Goal: Task Accomplishment & Management: Complete application form

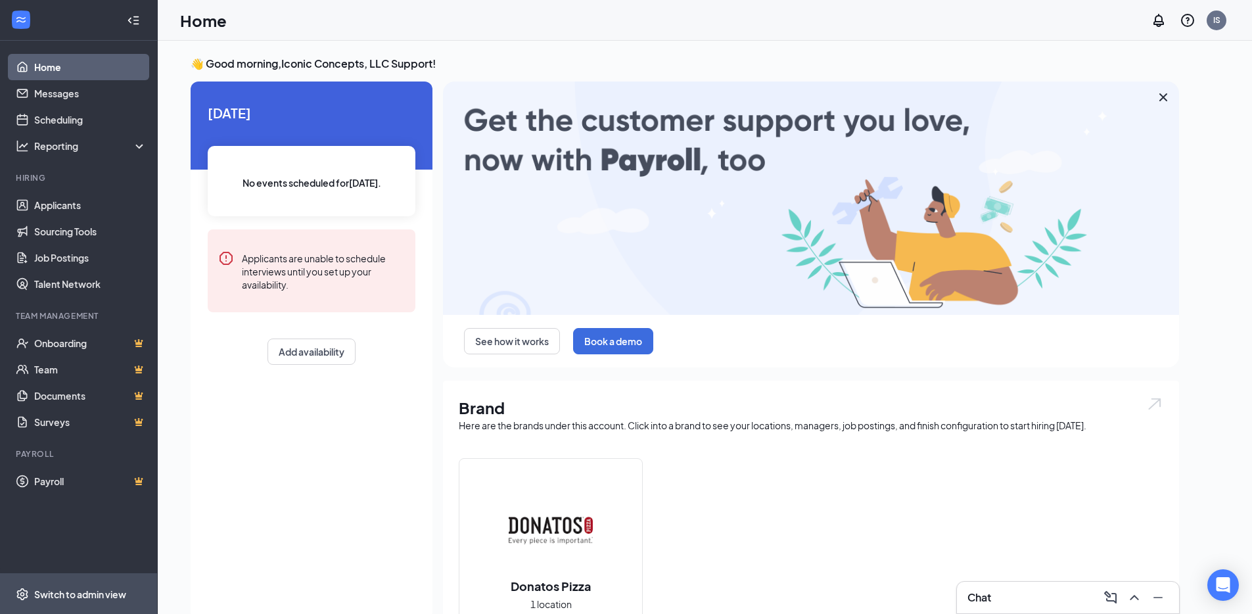
click at [133, 584] on span "Switch to admin view" at bounding box center [90, 594] width 112 height 40
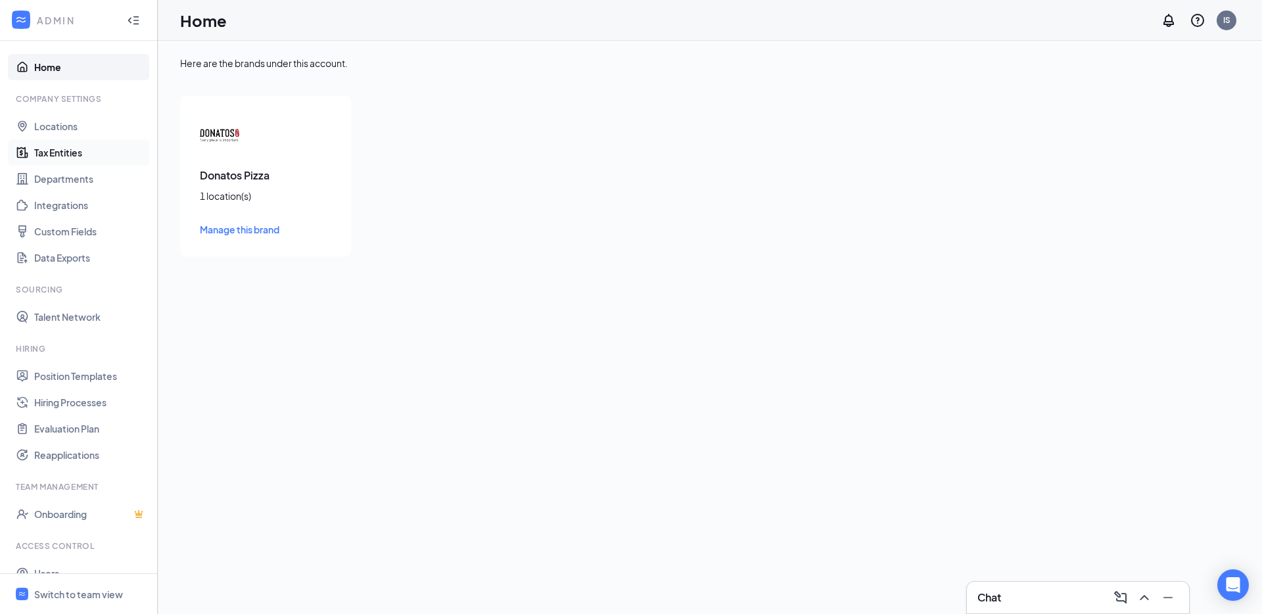
click at [77, 150] on link "Tax Entities" at bounding box center [90, 152] width 112 height 26
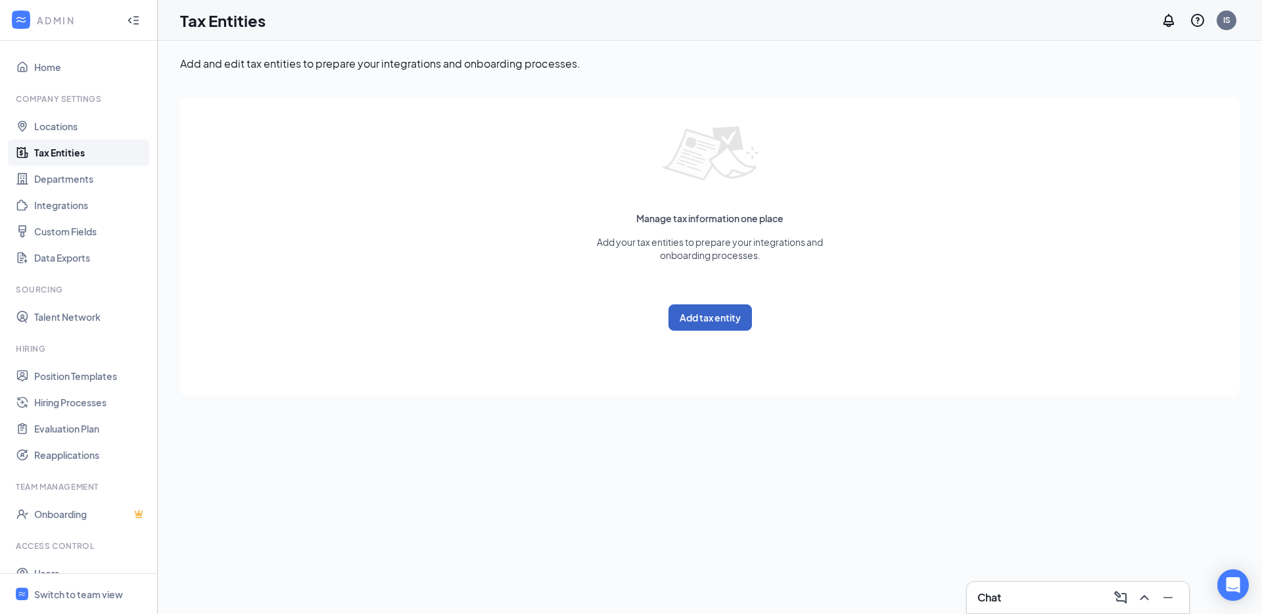
click at [716, 320] on button "Add tax entity" at bounding box center [709, 317] width 83 height 26
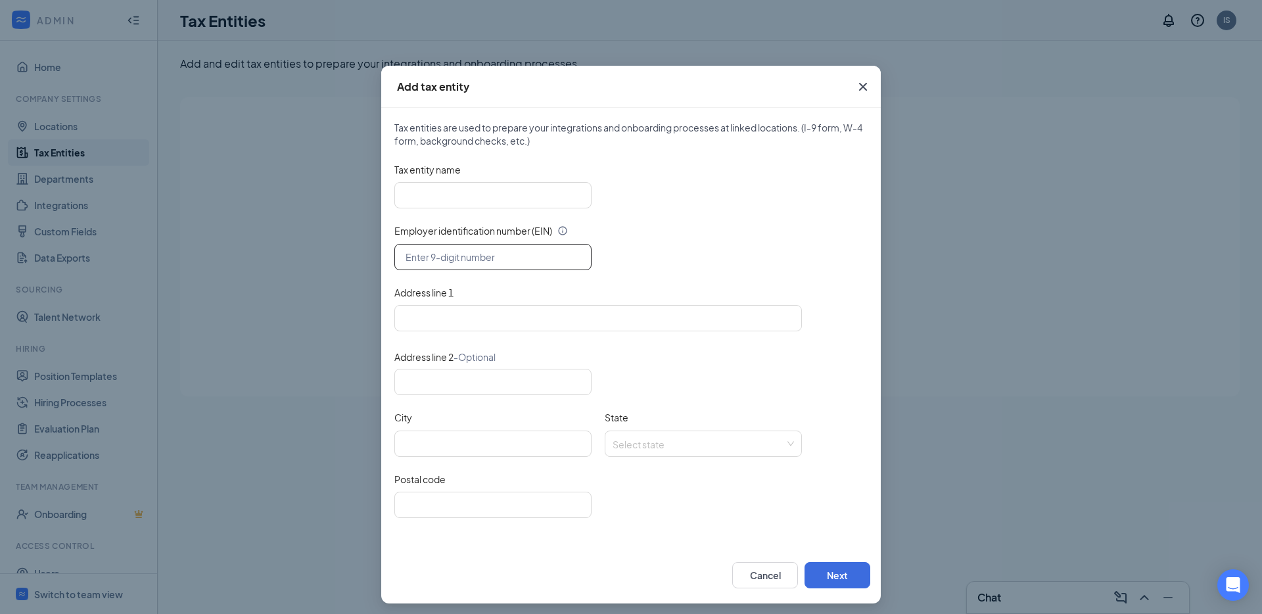
click at [459, 263] on input "text" at bounding box center [492, 257] width 197 height 26
paste input "39-3063442"
type input "39-3063442"
click at [486, 196] on input "Tax entity name" at bounding box center [492, 195] width 197 height 26
paste input "Iconic Concepts, LLC"
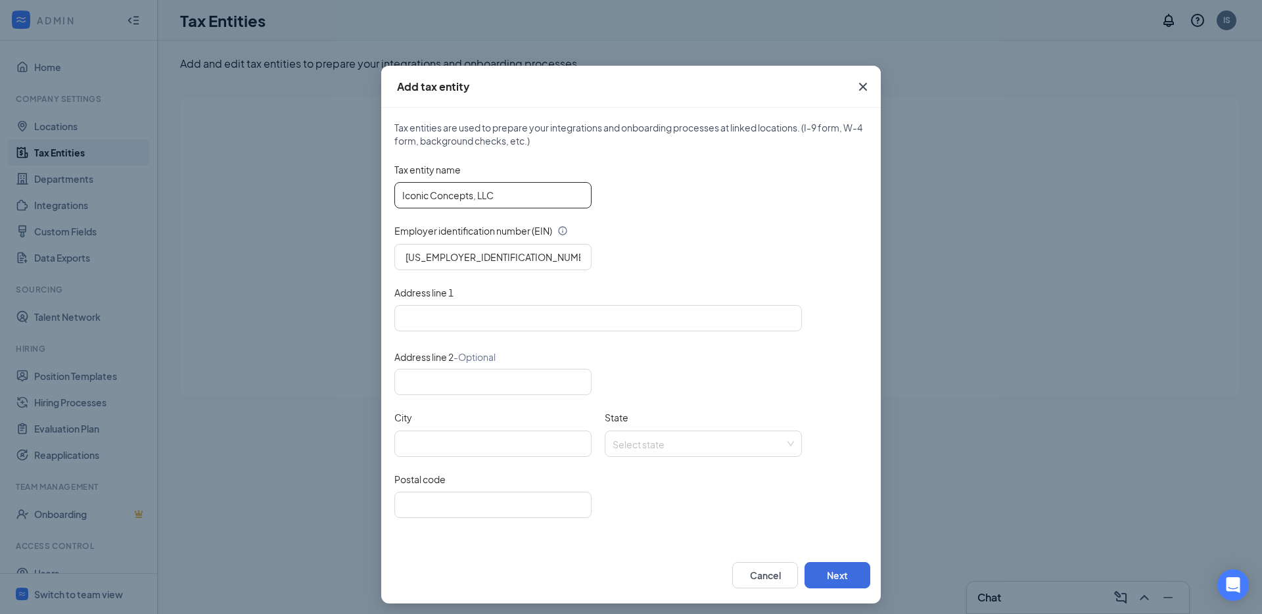
type input "Iconic Concepts, LLC"
click at [447, 320] on input "Address line 1" at bounding box center [597, 318] width 407 height 26
paste input "3284 Franklin Road Murfreesboro, TN 37128"
type input "3284 Franklin Road Murfreesboro, TN"
click at [440, 498] on input "Postal code" at bounding box center [492, 505] width 197 height 26
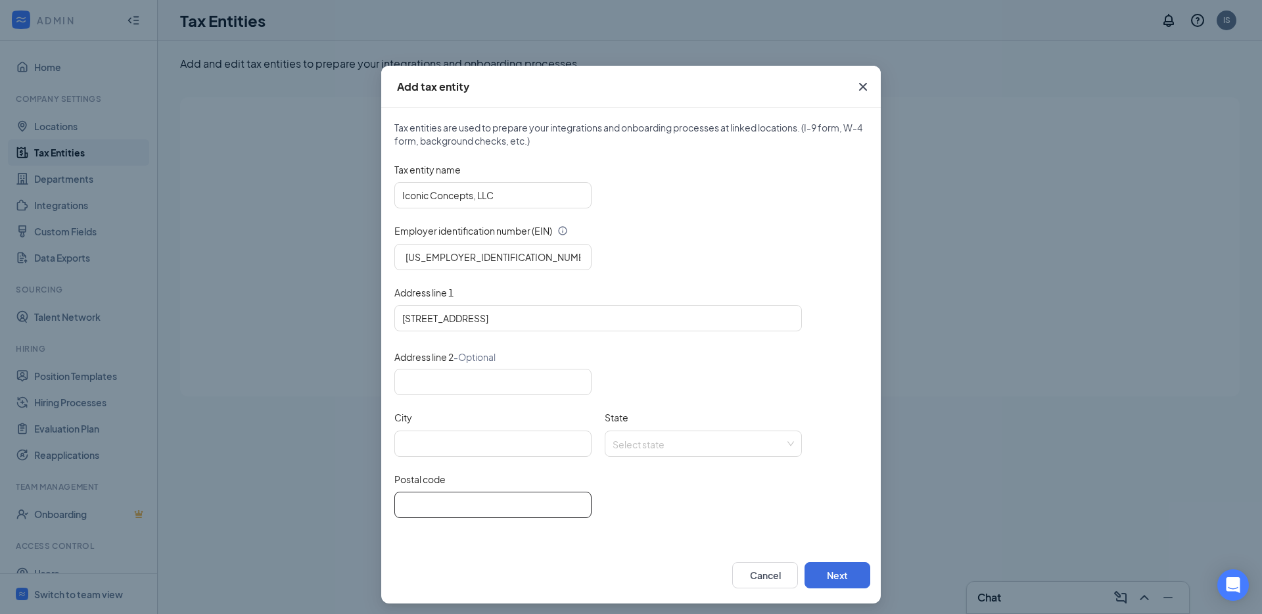
paste input "37128"
type input "37128"
type input "3284 Franklin Road, TN"
click at [459, 441] on input "City" at bounding box center [492, 443] width 197 height 26
paste input "Murfreesboro"
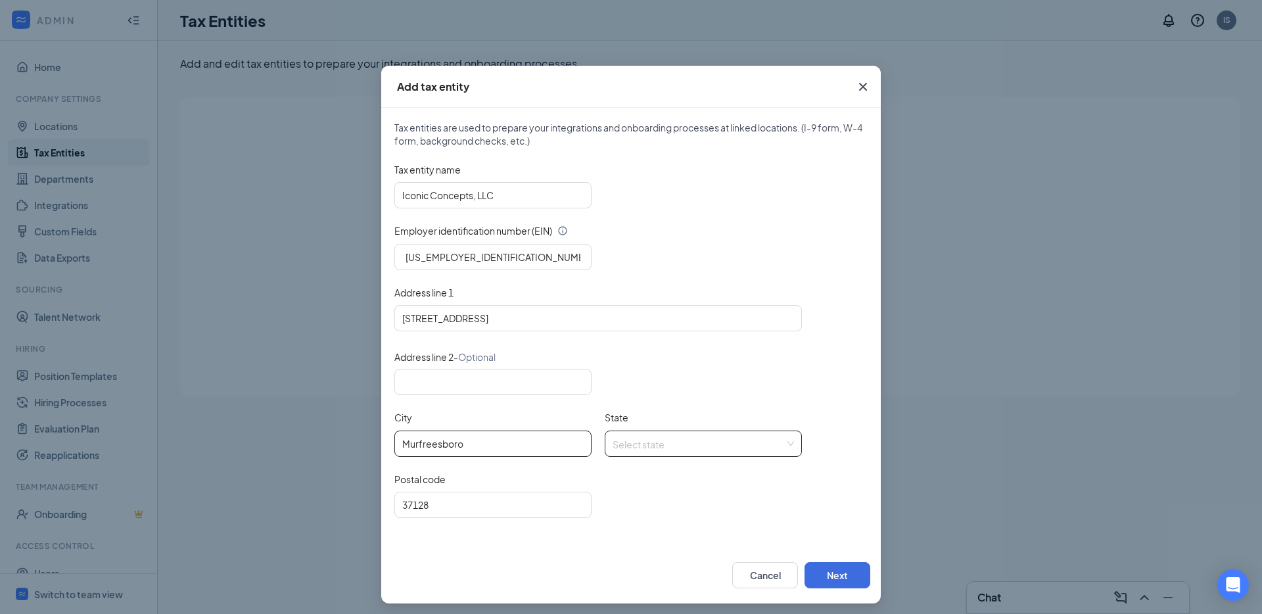
type input "Murfreesboro"
click at [667, 446] on input "State" at bounding box center [698, 441] width 172 height 20
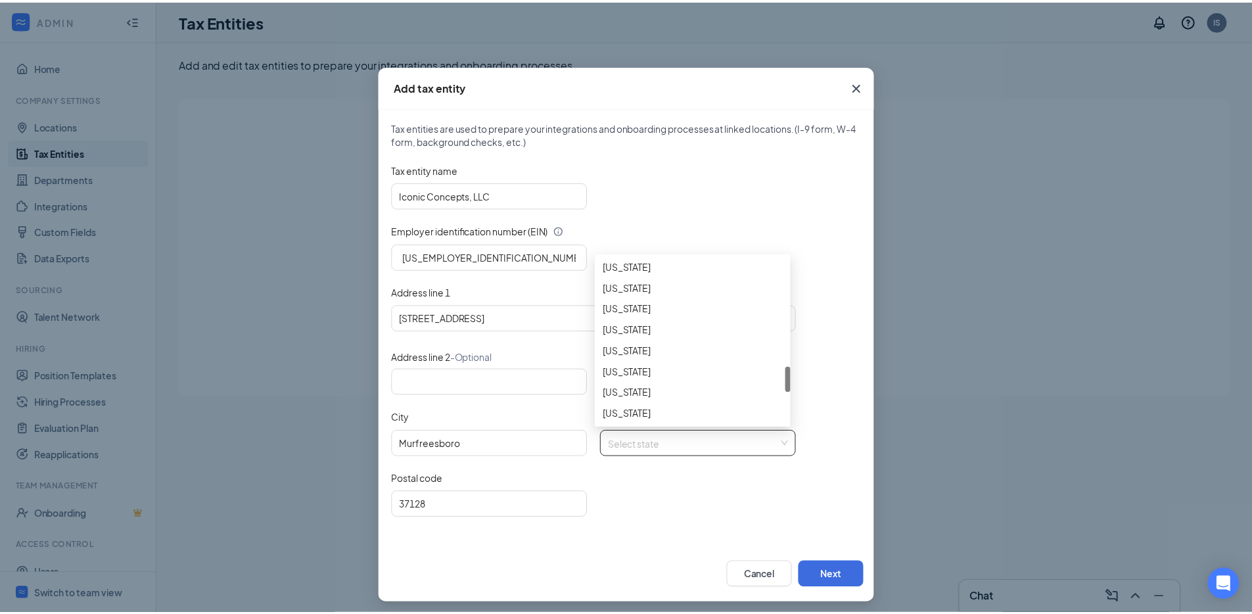
scroll to position [897, 0]
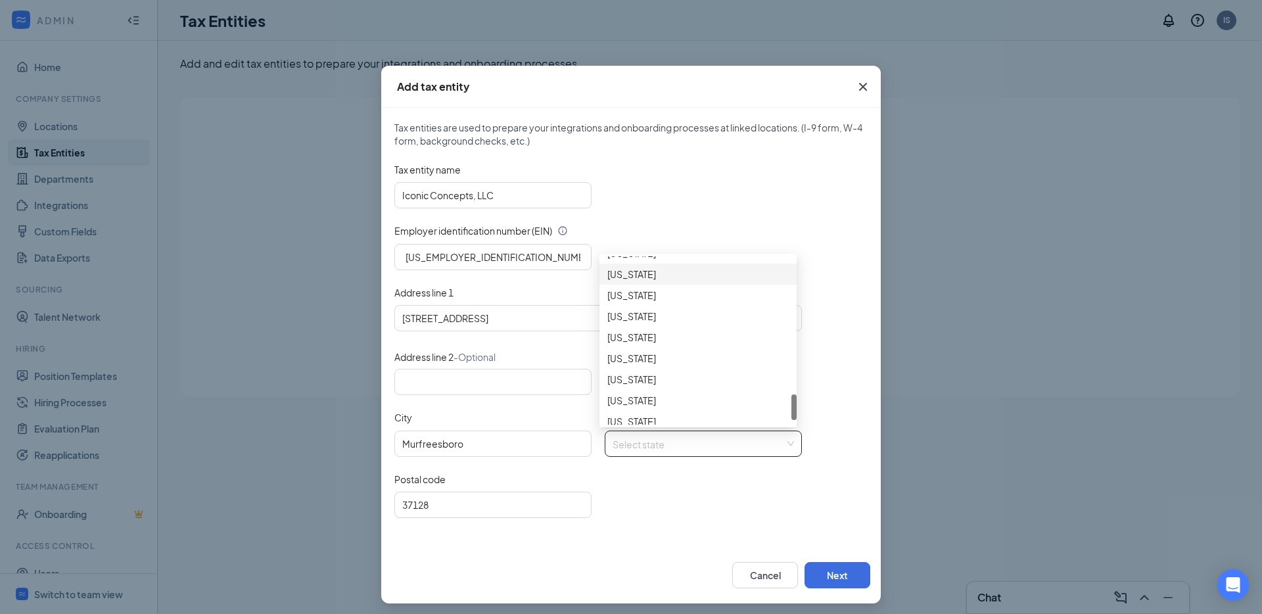
click at [642, 267] on div "Tennessee" at bounding box center [697, 274] width 181 height 14
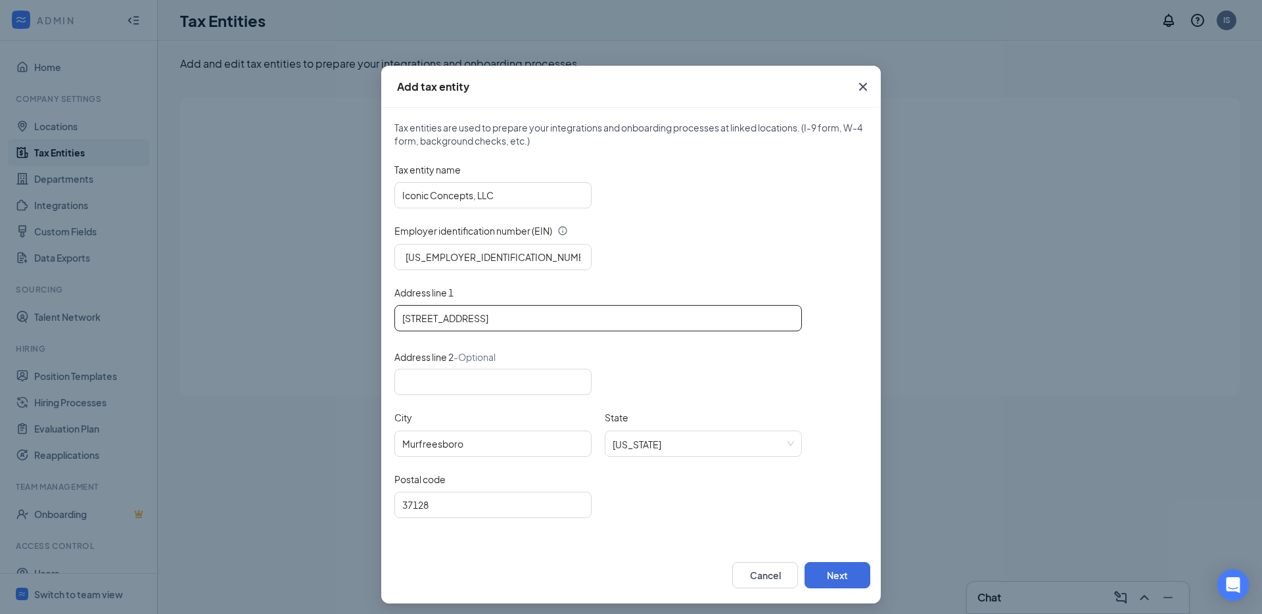
drag, startPoint x: 478, startPoint y: 319, endPoint x: 522, endPoint y: 319, distance: 44.0
click at [522, 319] on input "3284 Franklin Road, TN" at bounding box center [597, 318] width 407 height 26
type input "3284 Franklin Road"
click at [824, 572] on button "Next" at bounding box center [837, 575] width 66 height 26
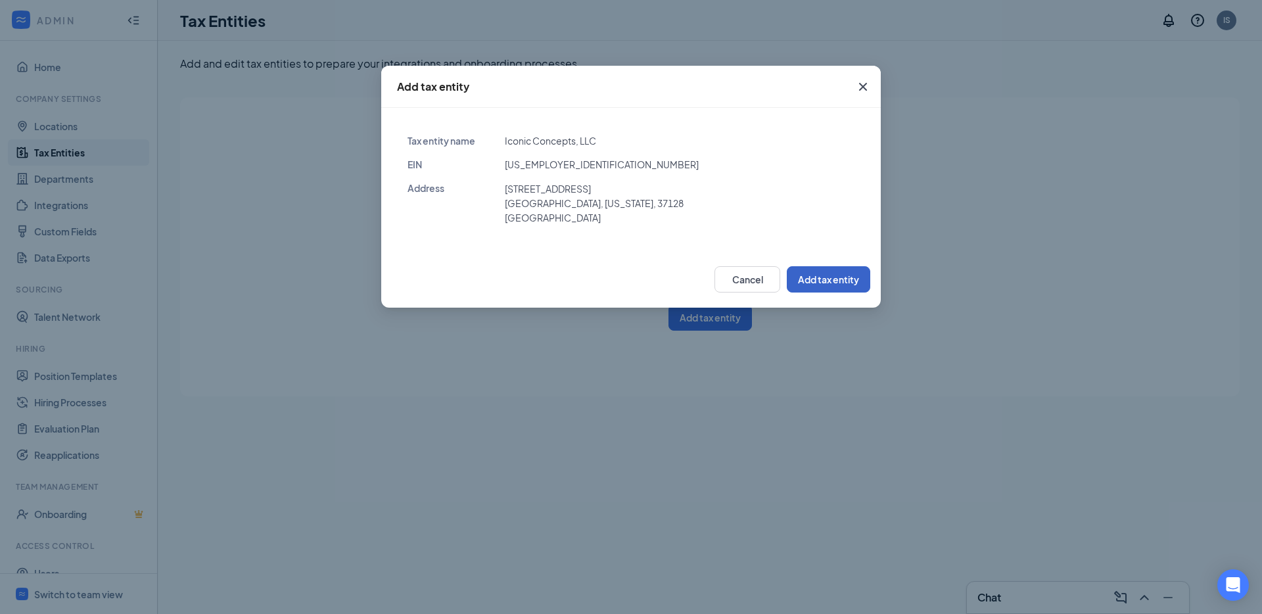
click at [805, 280] on button "Add tax entity" at bounding box center [828, 279] width 83 height 26
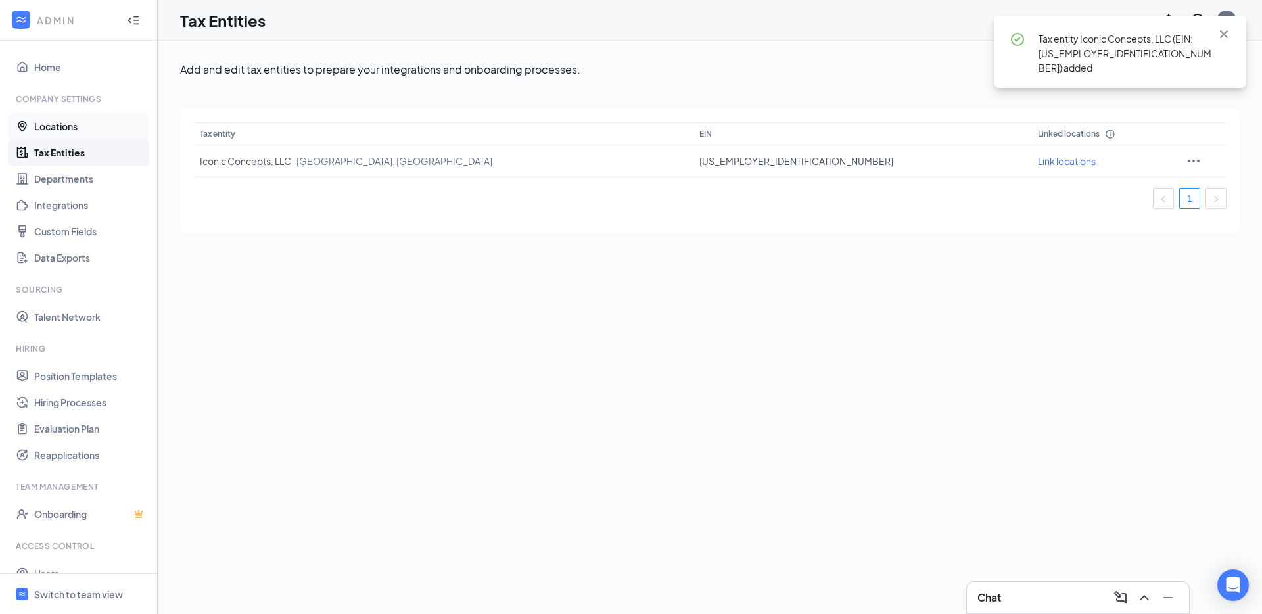
click at [91, 127] on link "Locations" at bounding box center [90, 126] width 112 height 26
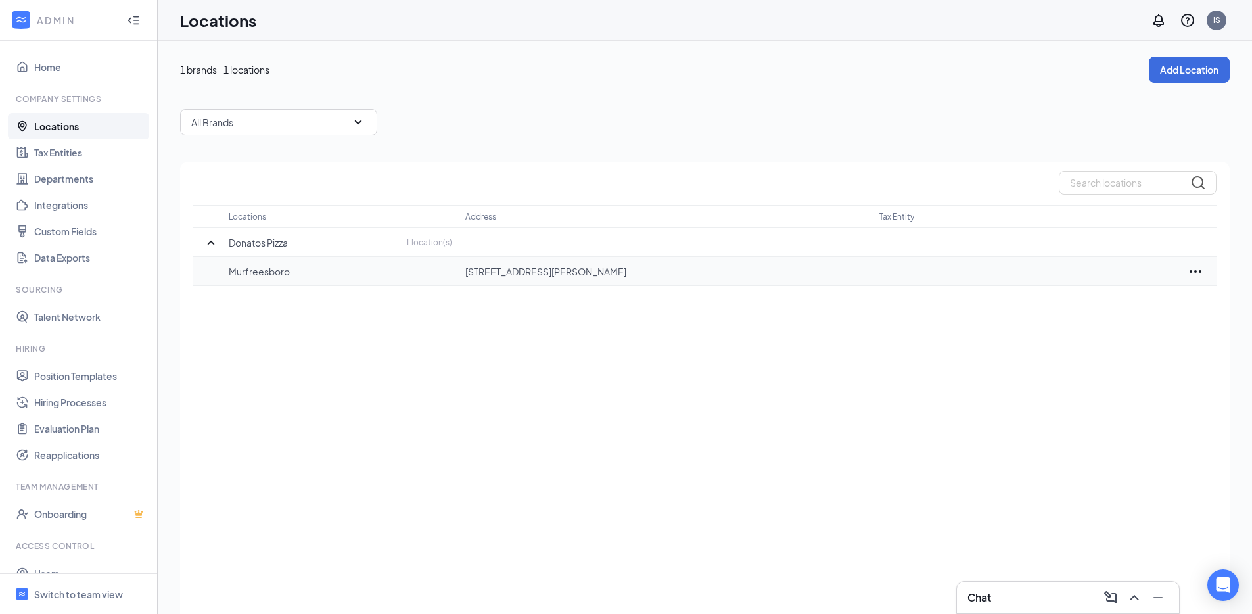
click at [558, 265] on p "3284 Franklin Rd, Murfreesboro, TN, 37128, US" at bounding box center [665, 271] width 401 height 13
copy p "3284 Franklin Rd, Murfreesboro, TN, 37128, US"
drag, startPoint x: 1197, startPoint y: 269, endPoint x: 1195, endPoint y: 292, distance: 23.1
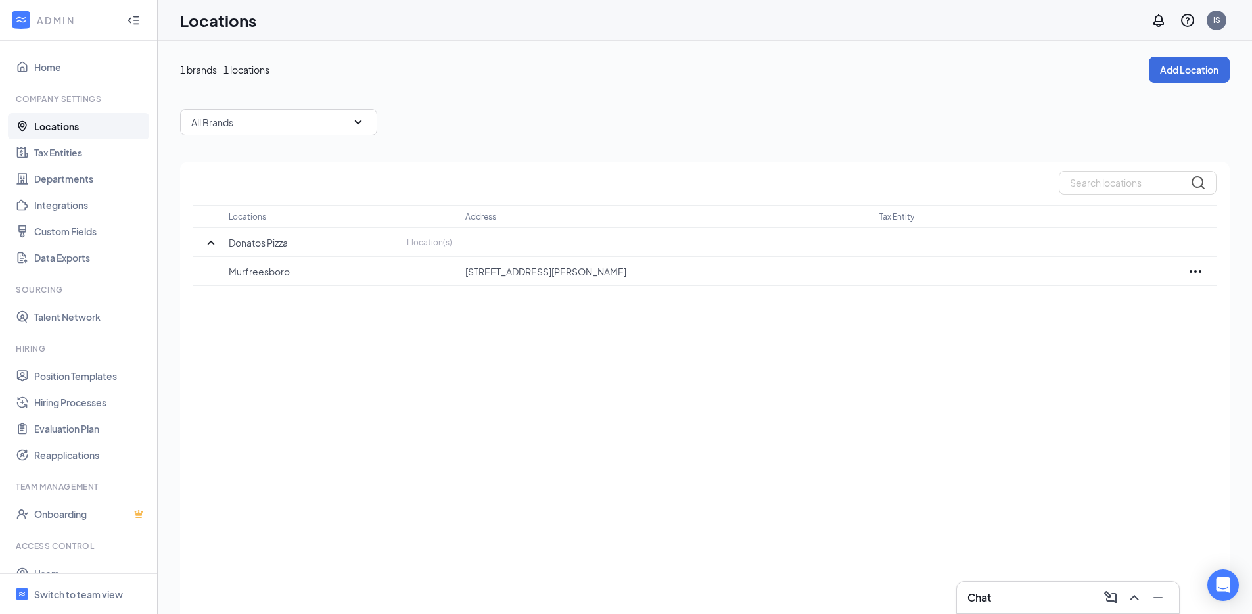
click at [1197, 270] on icon "Ellipses" at bounding box center [1195, 271] width 16 height 16
drag, startPoint x: 1173, startPoint y: 313, endPoint x: 1110, endPoint y: 308, distance: 63.4
click at [1173, 313] on p "Edit" at bounding box center [1137, 310] width 110 height 13
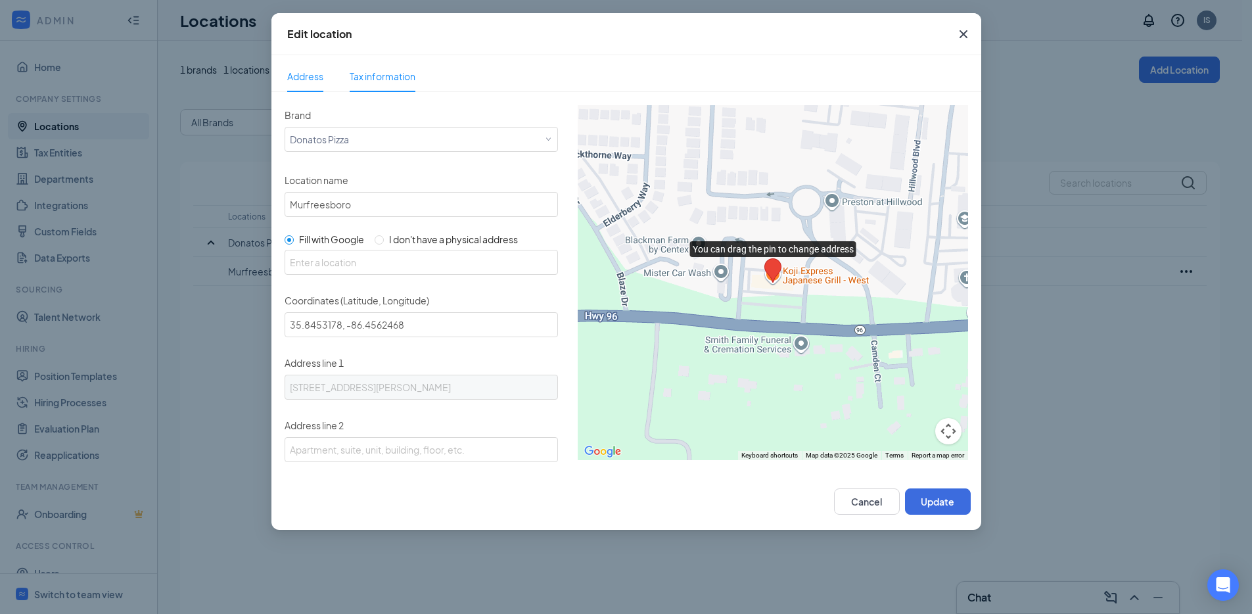
click at [408, 86] on span "Tax information" at bounding box center [383, 76] width 66 height 30
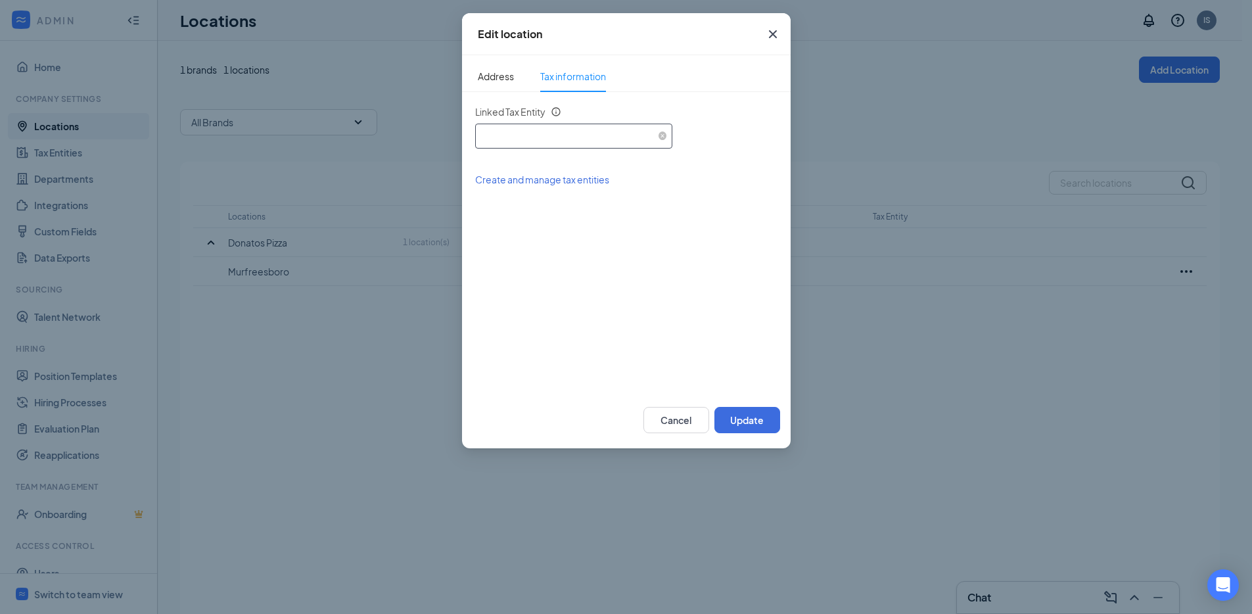
click at [510, 137] on div "Select an existing tax entity" at bounding box center [573, 134] width 187 height 20
click at [514, 169] on span "Iconic Concepts, LLC (EIN: 393063442)" at bounding box center [640, 172] width 311 height 13
click at [495, 72] on span "Address" at bounding box center [496, 76] width 36 height 30
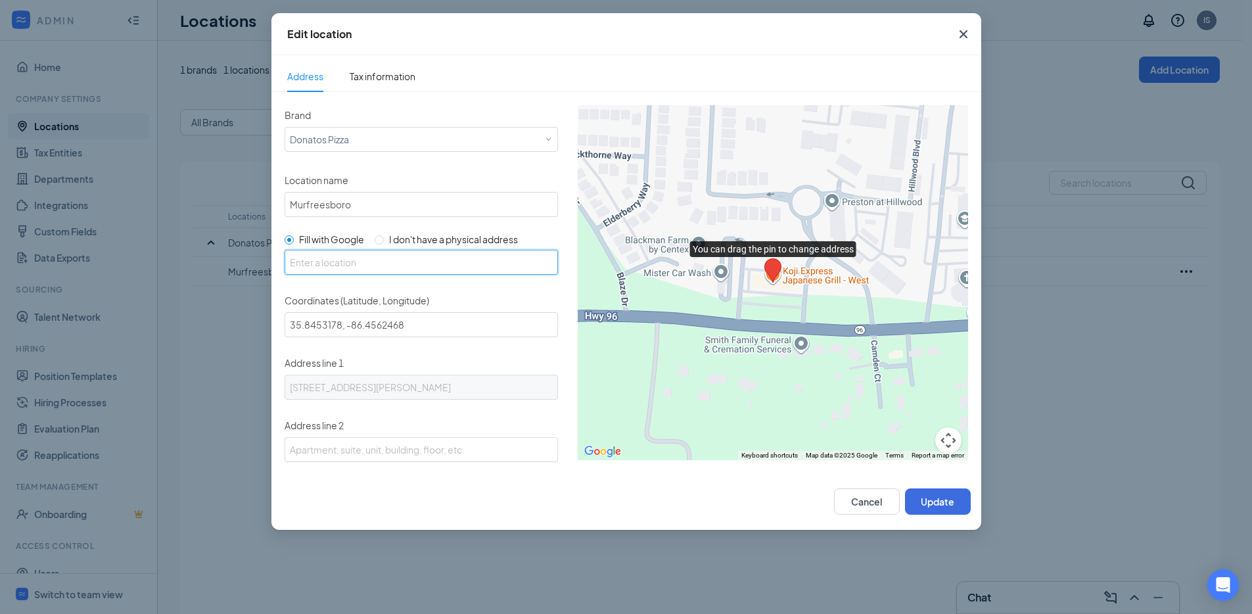
click at [428, 255] on input "text" at bounding box center [421, 262] width 273 height 25
paste input "3284 Franklin Rd, Murfreesboro, TN, 37128, US"
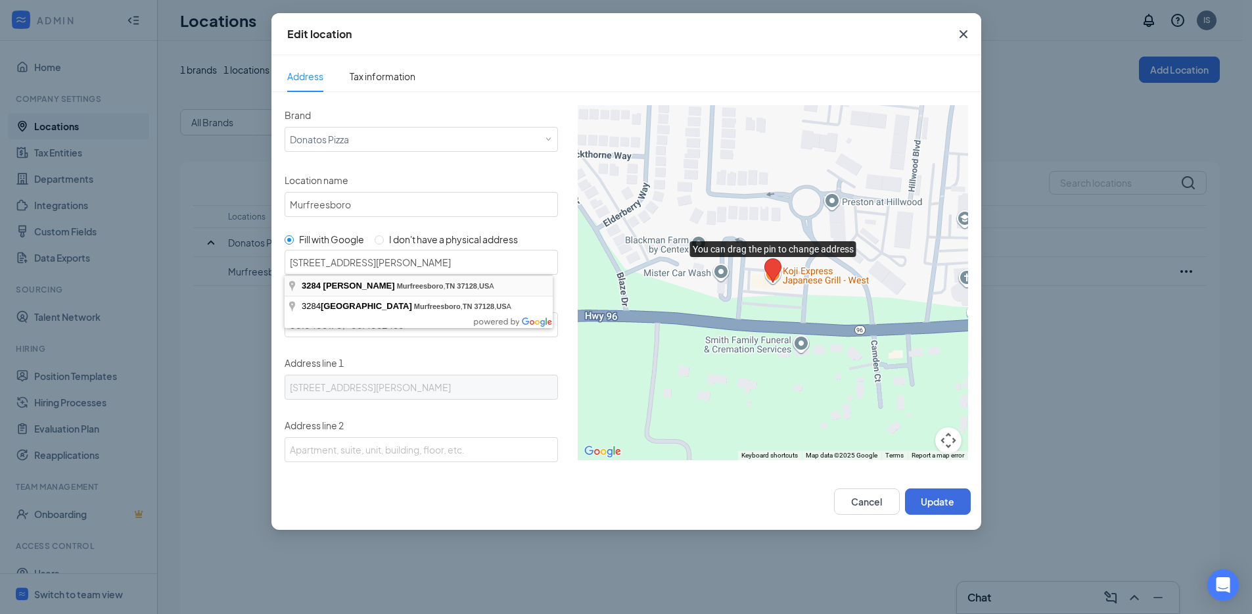
type input "3284 Franklin Rd, Murfreesboro, TN 37128, USA"
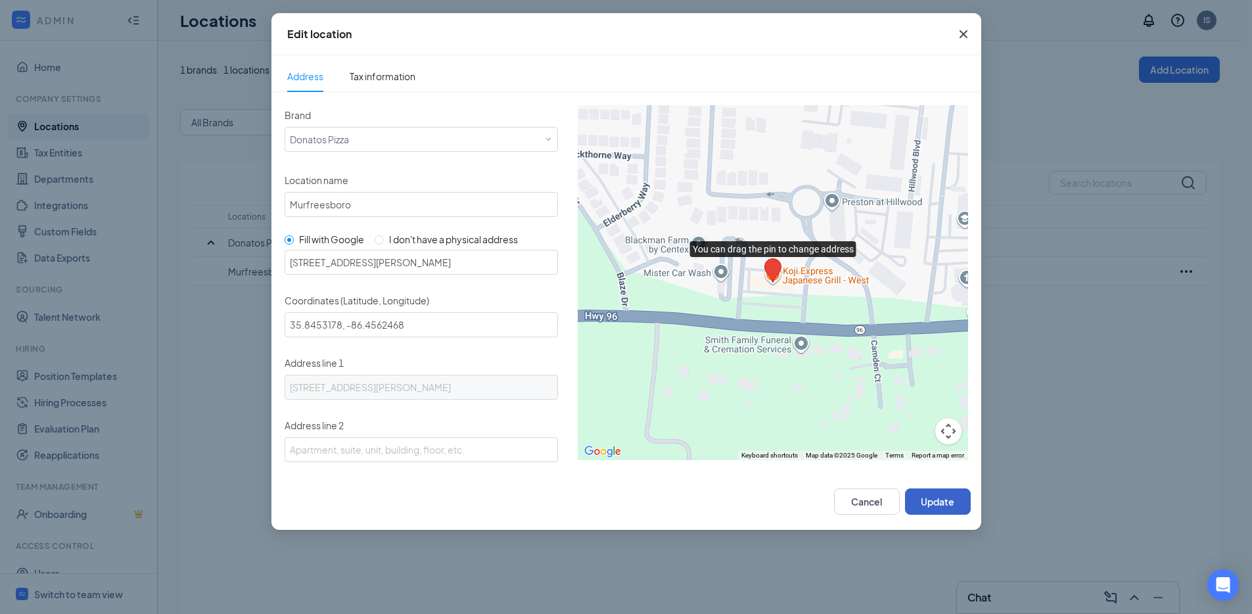
click at [941, 493] on button "Update" at bounding box center [938, 501] width 66 height 26
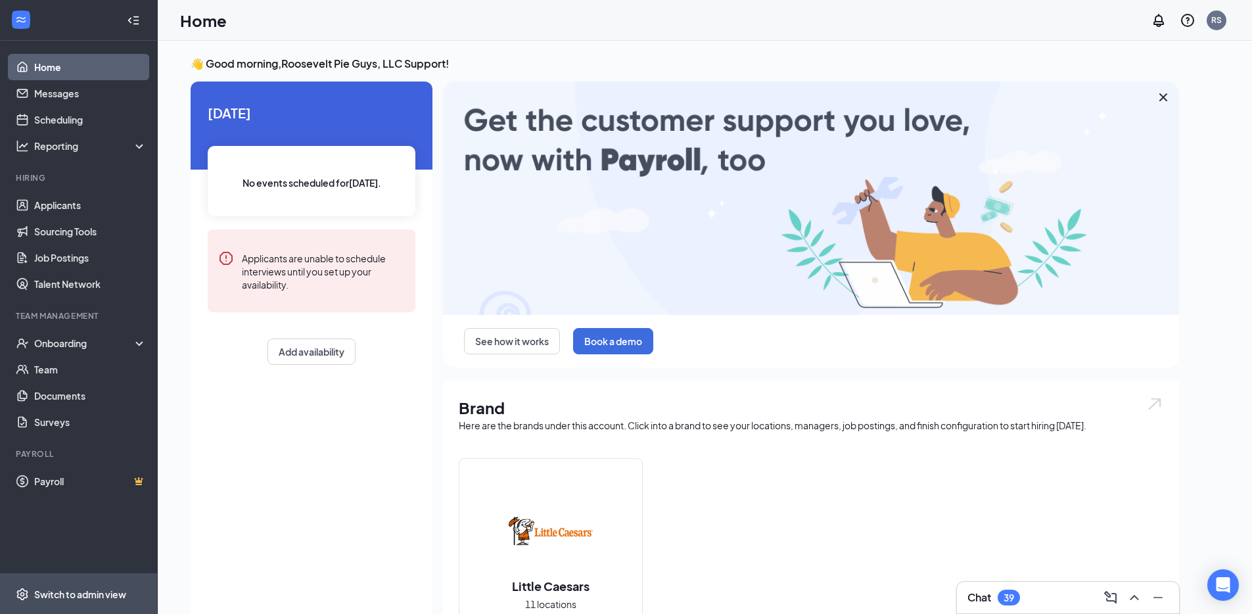
click at [129, 587] on span "Switch to admin view" at bounding box center [90, 594] width 112 height 40
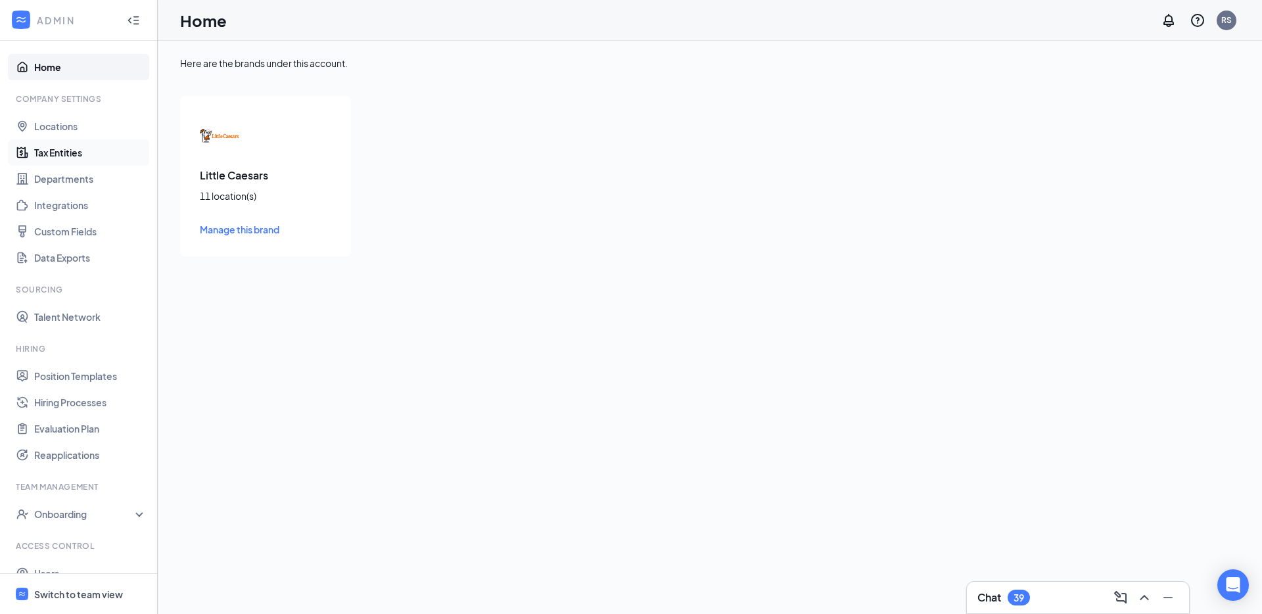
click at [72, 158] on link "Tax Entities" at bounding box center [90, 152] width 112 height 26
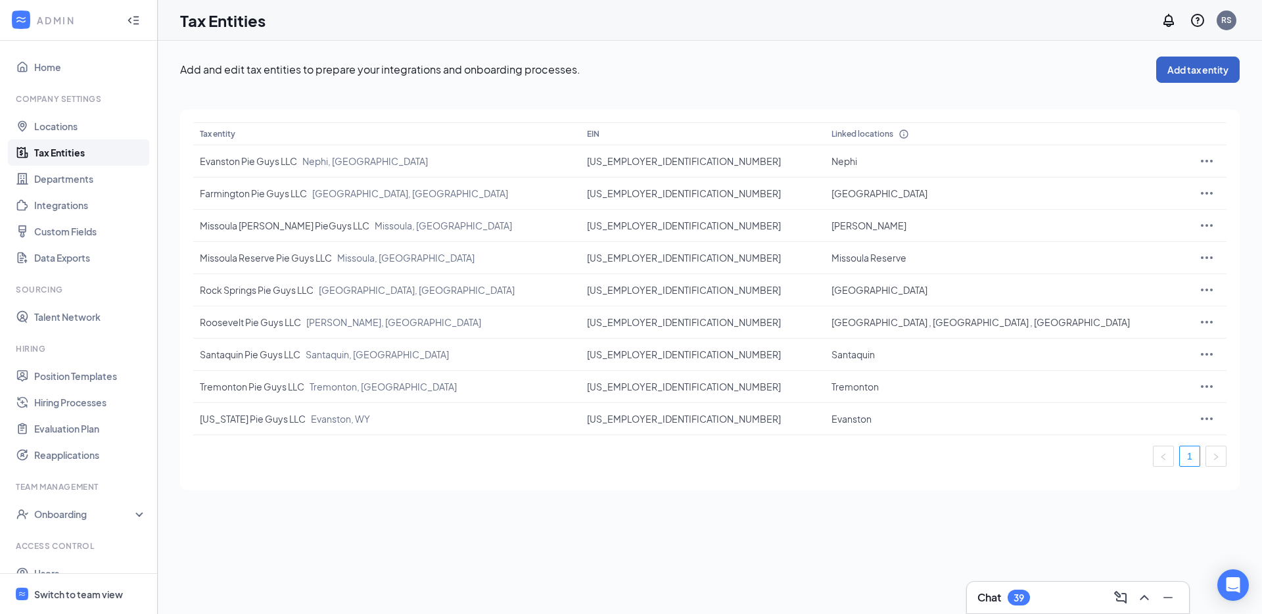
click at [1214, 72] on button "Add tax entity" at bounding box center [1197, 70] width 83 height 26
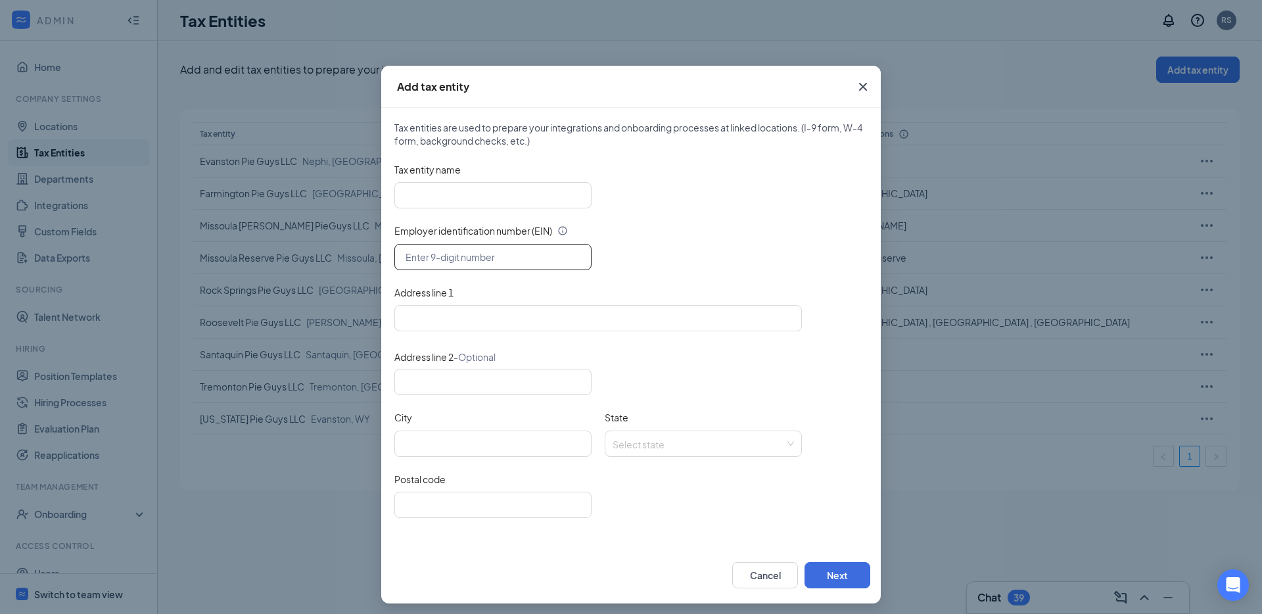
click at [428, 251] on input "text" at bounding box center [492, 257] width 197 height 26
paste input "92-3980404"
type input "92-3980404"
click at [547, 197] on input "Tax entity name" at bounding box center [492, 195] width 197 height 26
paste input "Provo Edgemont Little Caesars"
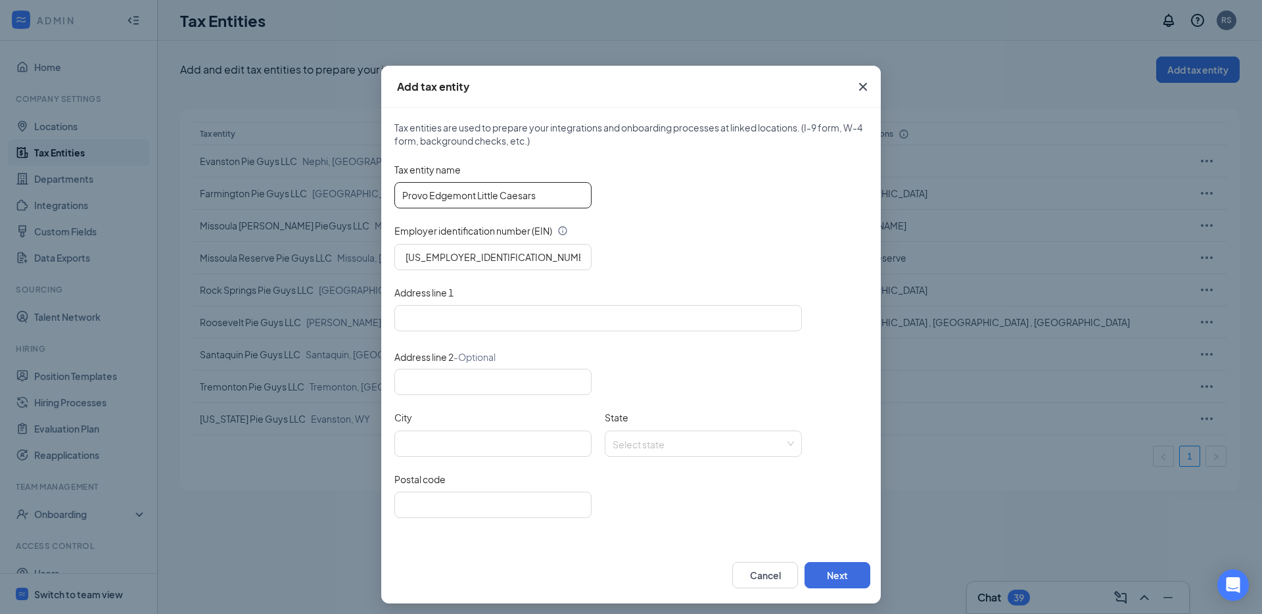
type input "Provo Edgemont Little Caesars"
click at [436, 311] on input "Address line 1" at bounding box center [597, 318] width 407 height 26
paste input "3153 North Canyon Road Provo, Utah 84604"
type input "3153 North Canyon Road Provo, Utah"
click at [469, 503] on input "Postal code" at bounding box center [492, 505] width 197 height 26
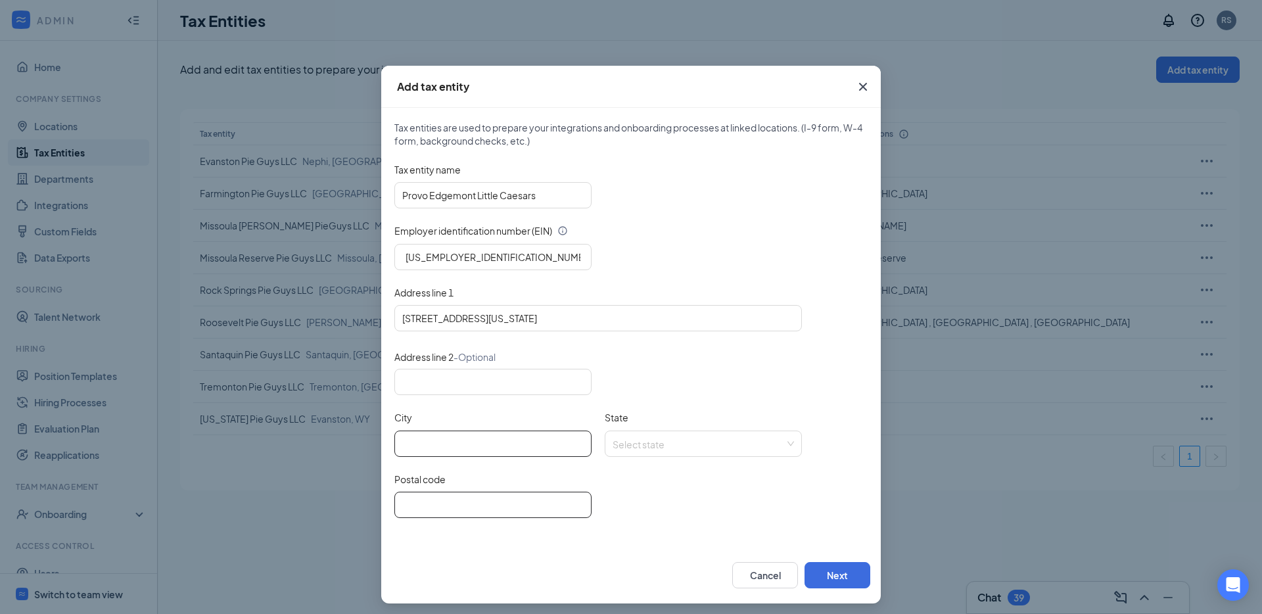
paste input "84604"
type input "84604"
type input "3153 North Canyon Road, Utah"
click at [453, 444] on input "City" at bounding box center [492, 443] width 197 height 26
paste input "Provo"
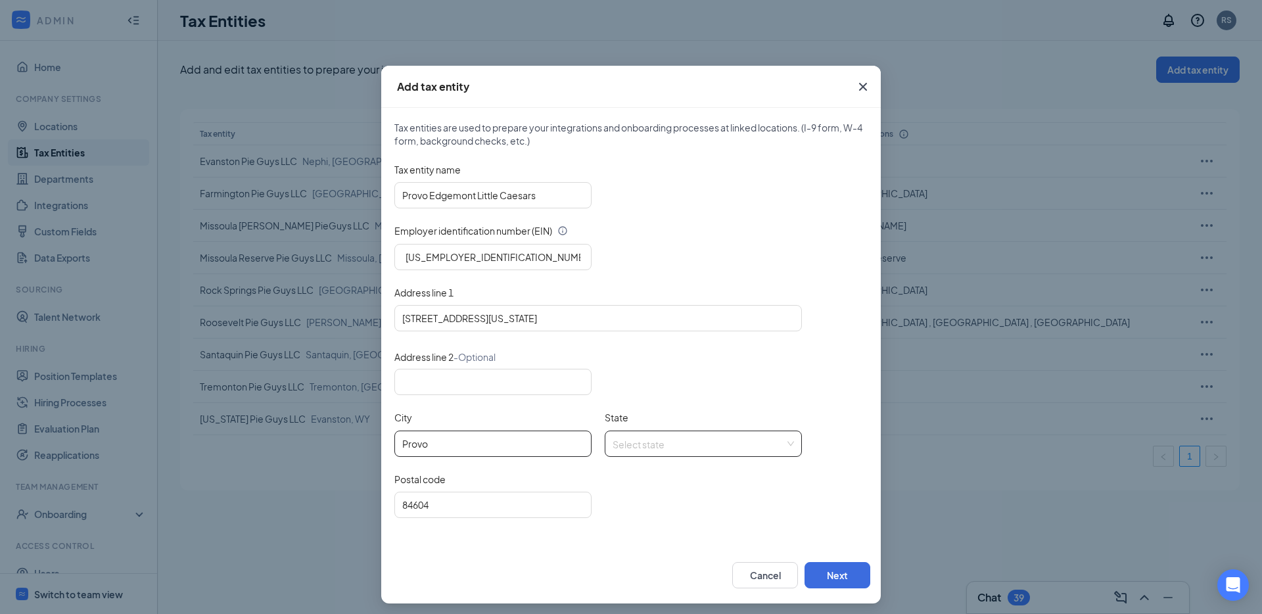
type input "Provo"
click at [656, 449] on input "State" at bounding box center [698, 441] width 172 height 20
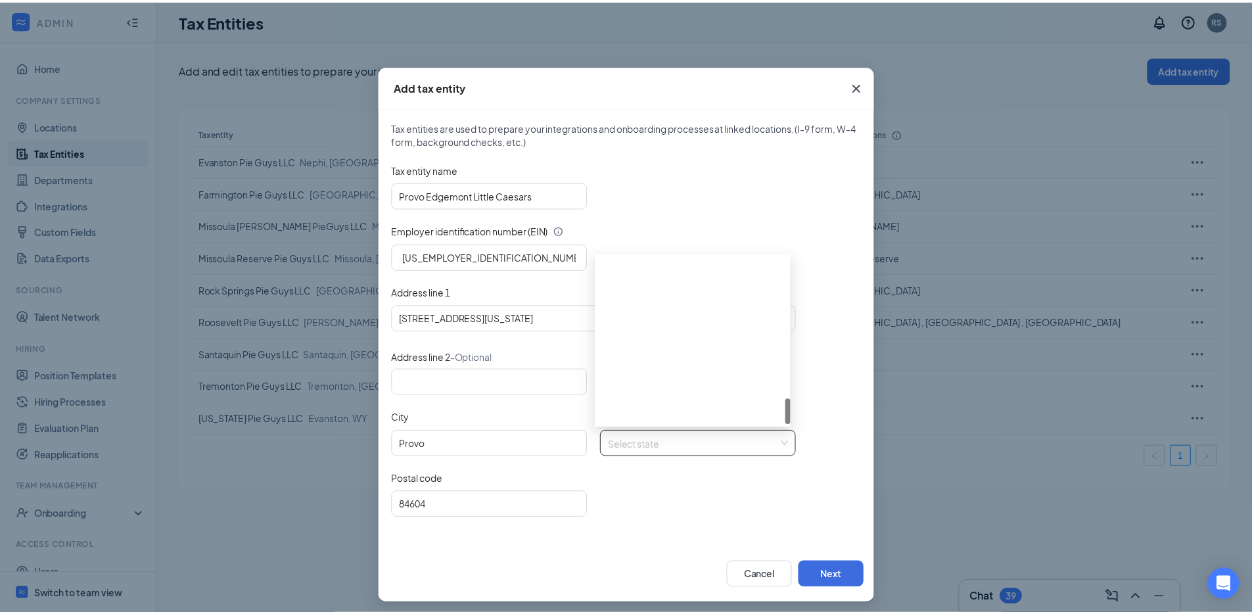
scroll to position [925, 0]
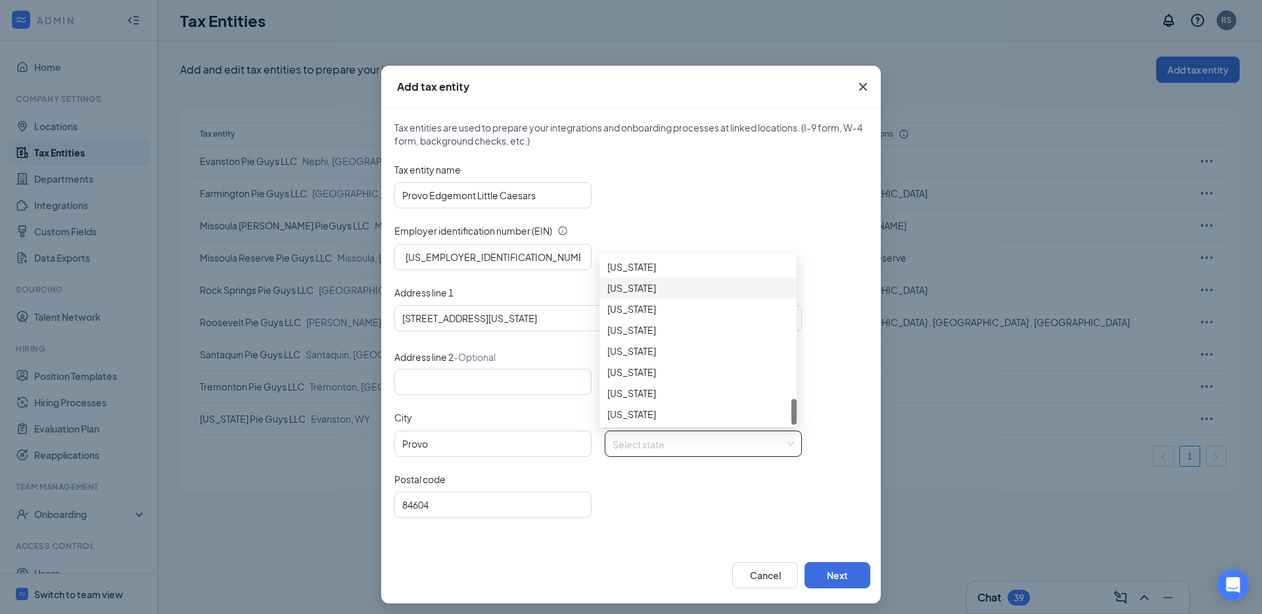
click at [662, 289] on div "Utah" at bounding box center [697, 288] width 181 height 14
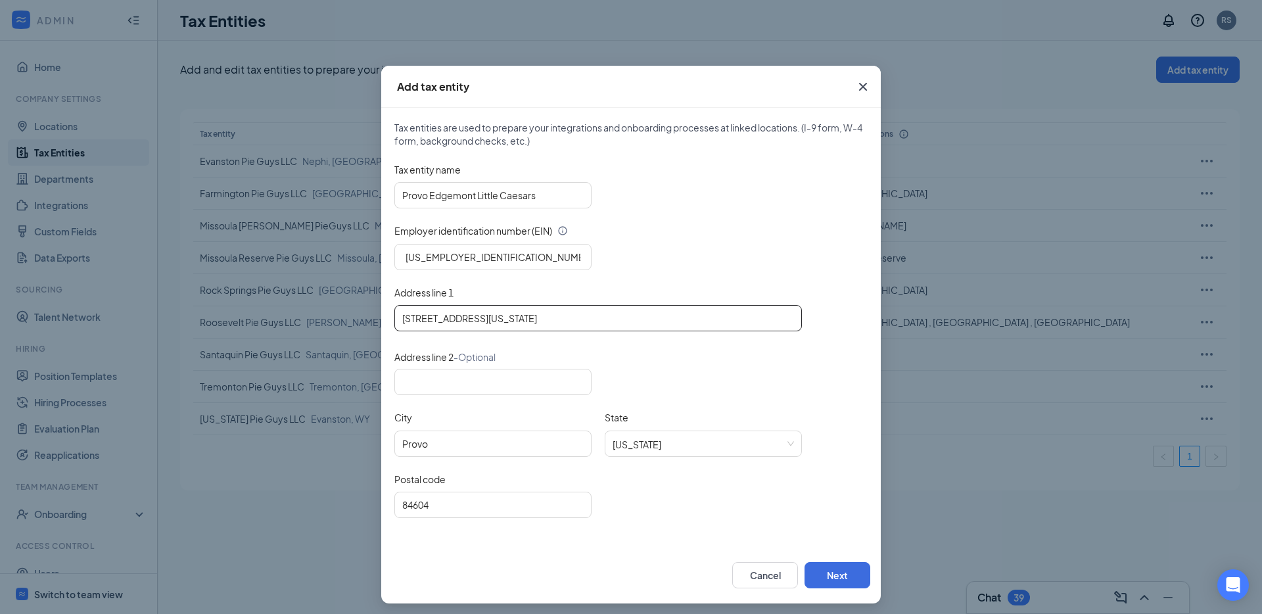
drag, startPoint x: 505, startPoint y: 321, endPoint x: 567, endPoint y: 323, distance: 61.8
click at [567, 323] on input "3153 North Canyon Road, Utah" at bounding box center [597, 318] width 407 height 26
type input "3153 North Canyon Road"
click at [839, 577] on button "Next" at bounding box center [837, 575] width 66 height 26
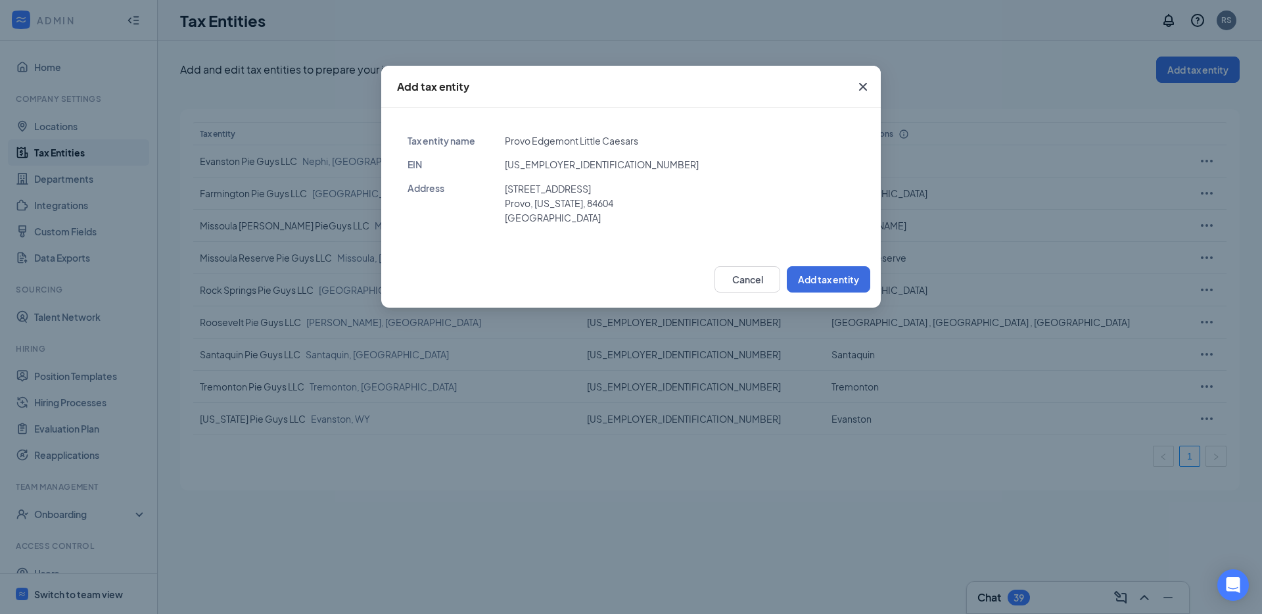
click at [823, 260] on div "Cancel Add tax entity" at bounding box center [630, 279] width 499 height 57
click at [828, 271] on button "Add tax entity" at bounding box center [828, 279] width 83 height 26
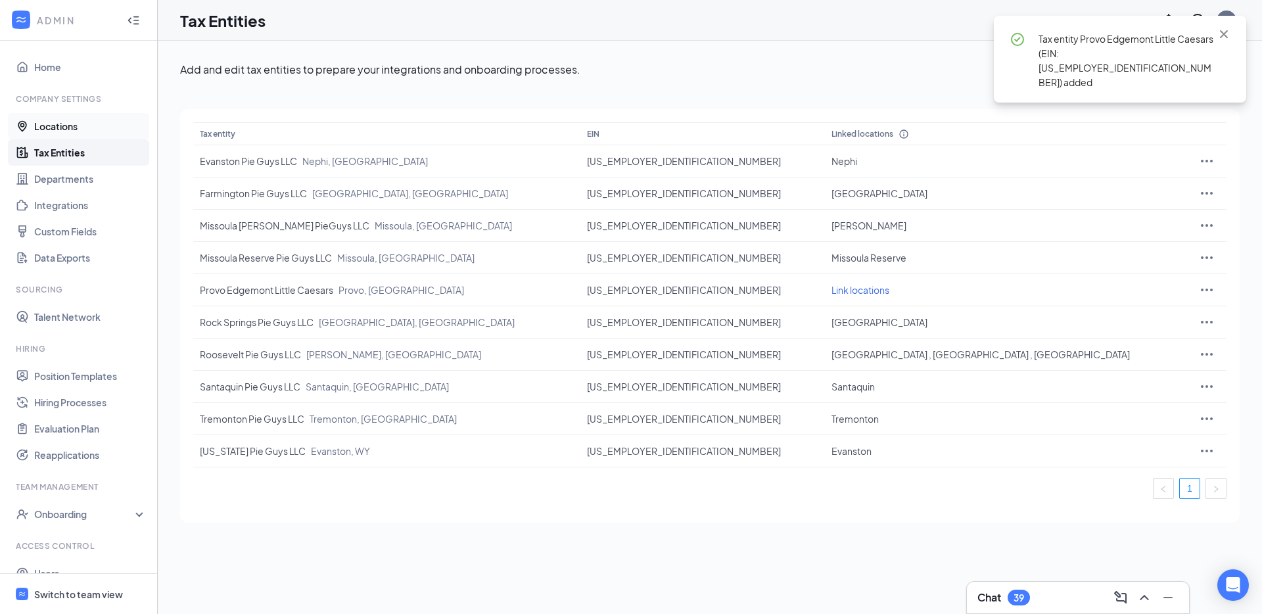
click at [107, 121] on link "Locations" at bounding box center [90, 126] width 112 height 26
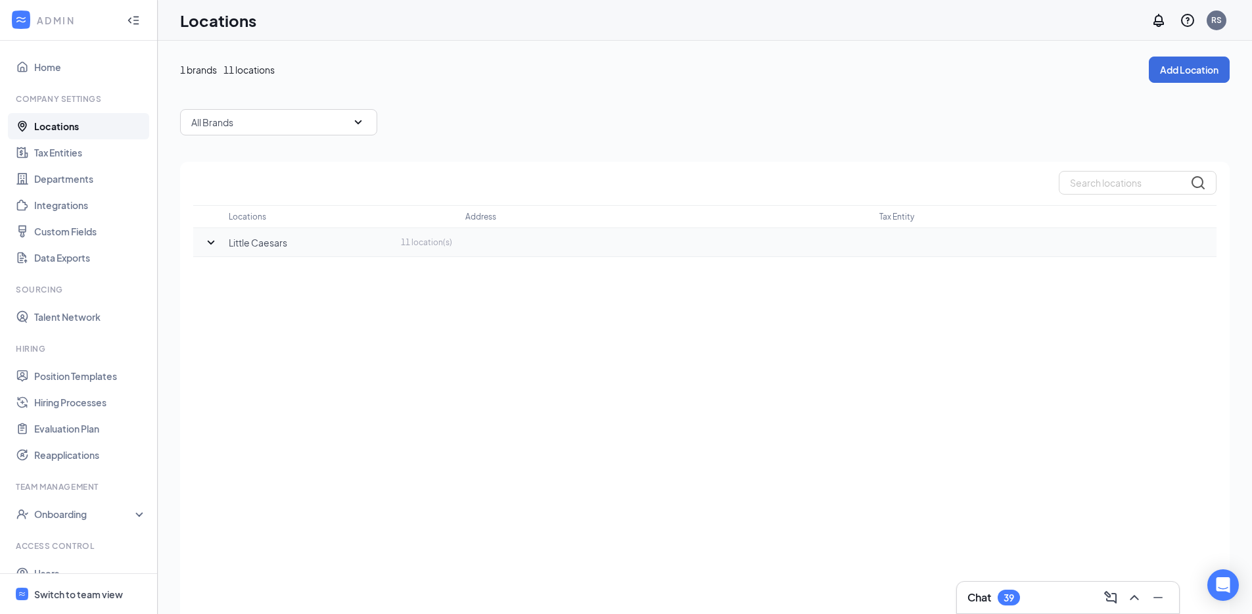
click at [206, 247] on icon "SmallChevronDown" at bounding box center [211, 243] width 16 height 16
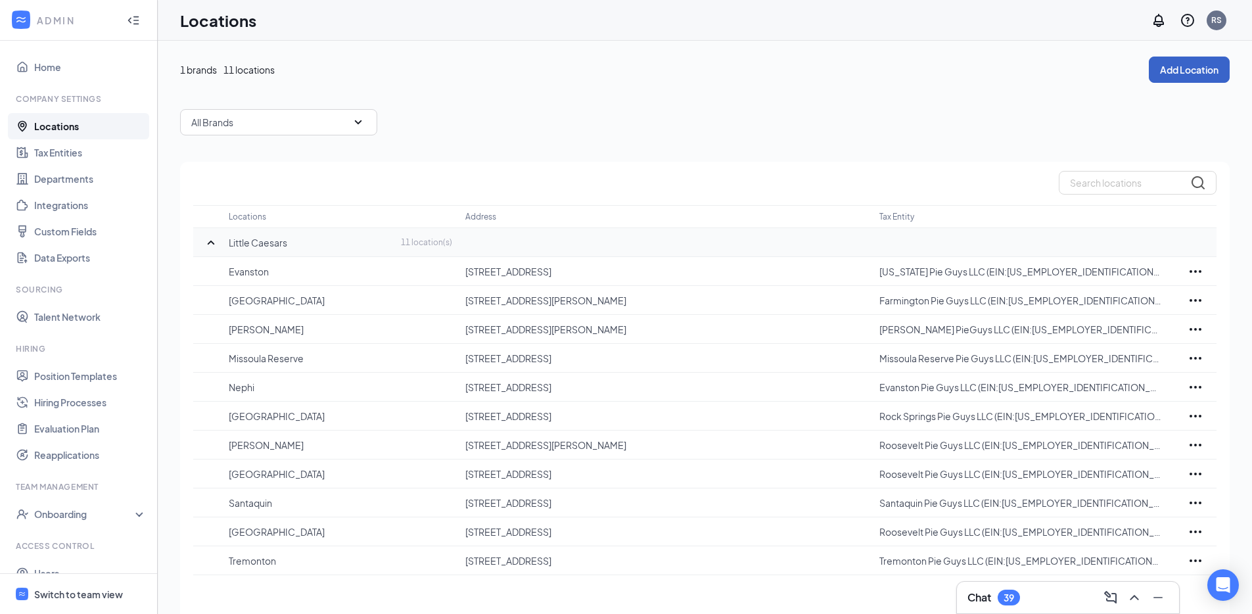
click at [1172, 76] on button "Add Location" at bounding box center [1189, 70] width 81 height 26
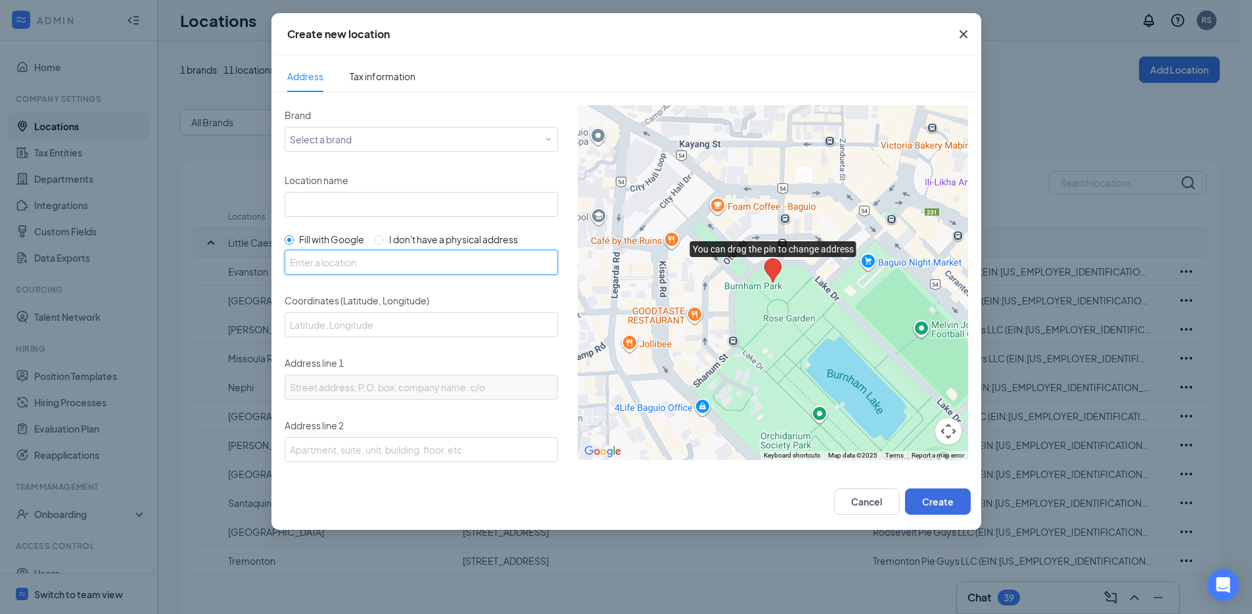
click at [377, 258] on input "text" at bounding box center [421, 262] width 273 height 25
paste input "3153 North Canyon Road Provo, Utah 84604"
type input "3153 N Canyon Rd, Provo, UT 84604, USA"
type input "40.2754189, -111.6521104"
type input "3153 N Canyon Rd"
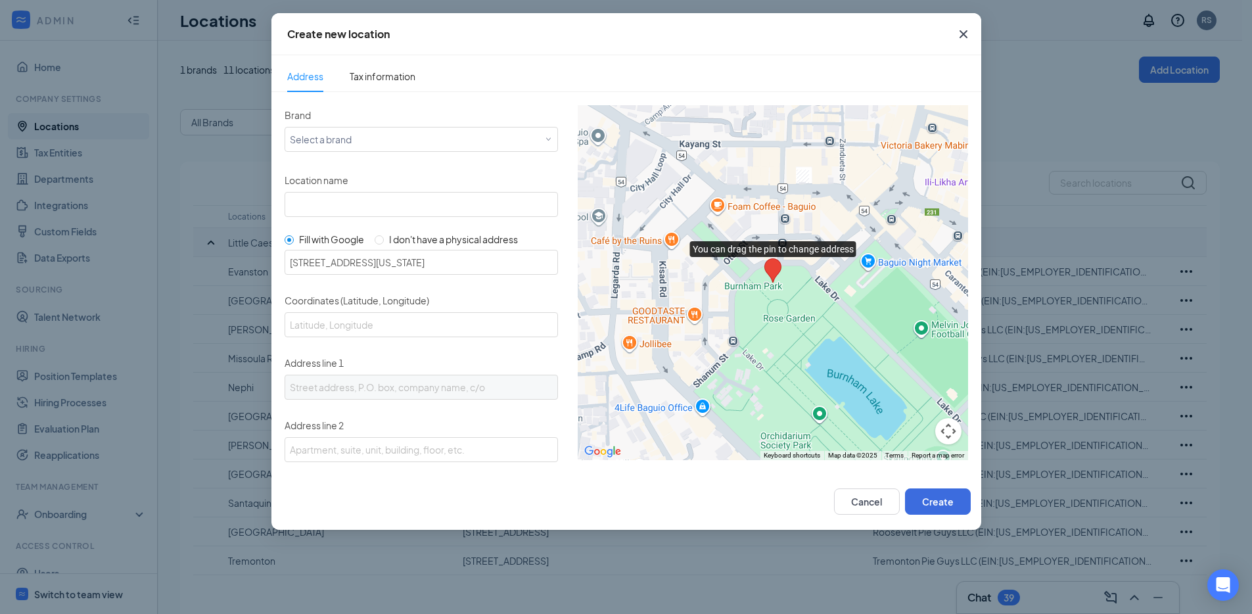
type input "Provo"
type input "UT"
type input "84604"
type input "US"
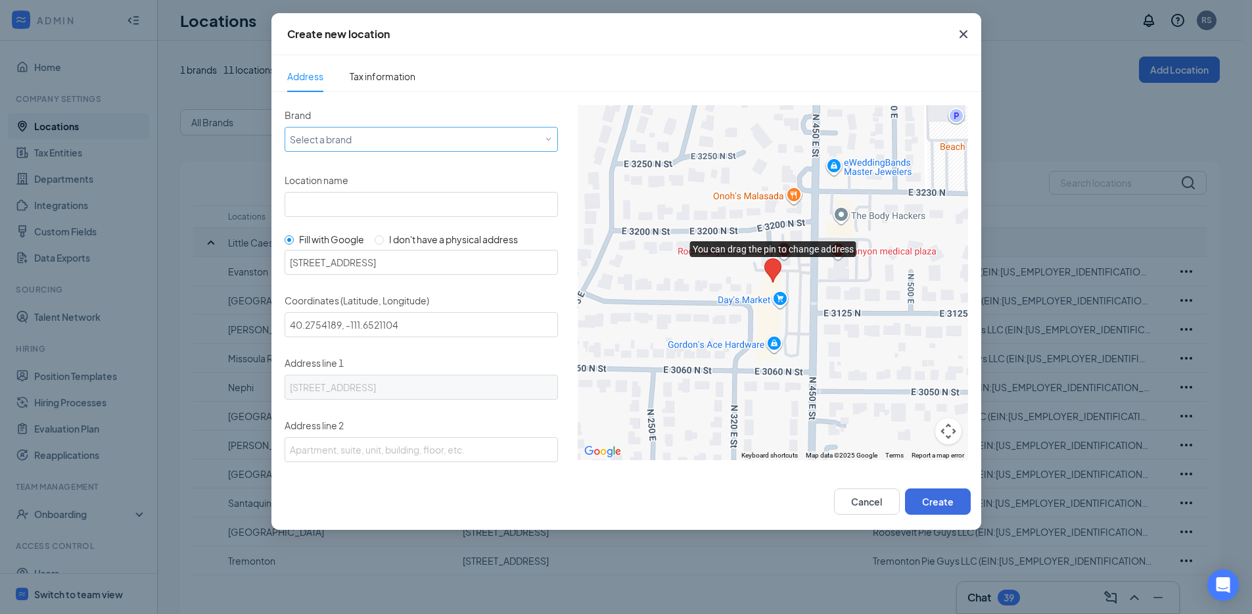
click at [378, 143] on div "Select a brand" at bounding box center [418, 139] width 257 height 16
click at [373, 163] on div "Little Caesars" at bounding box center [418, 165] width 259 height 13
click at [389, 72] on span "Tax information" at bounding box center [383, 76] width 66 height 12
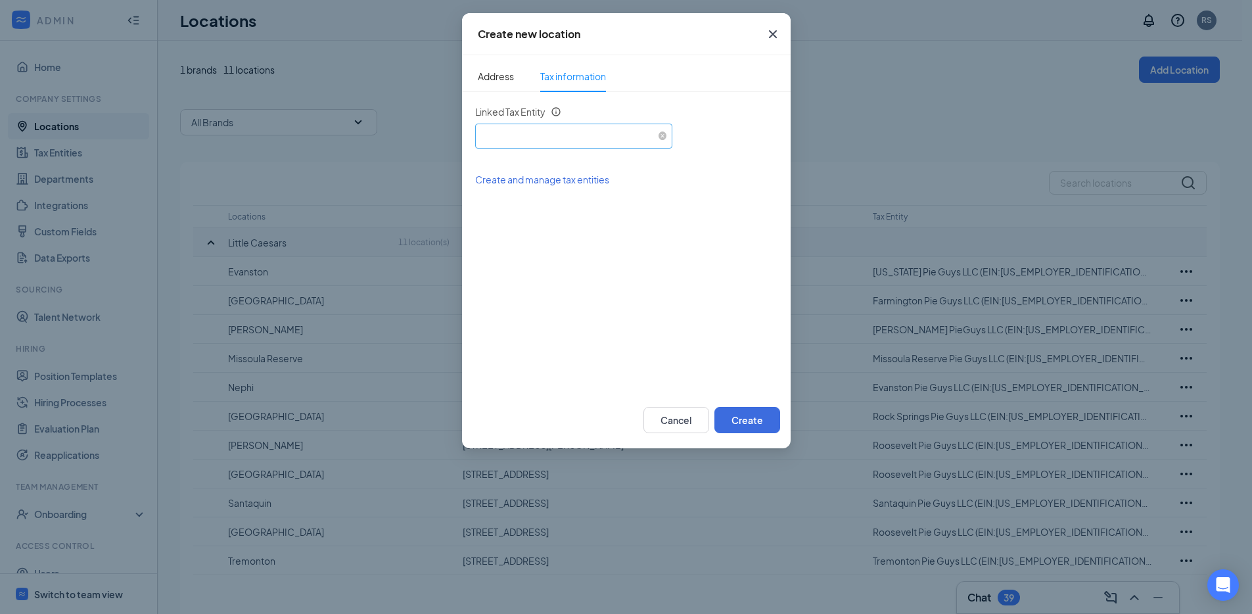
click at [545, 139] on div "Select an existing tax entity" at bounding box center [573, 134] width 187 height 20
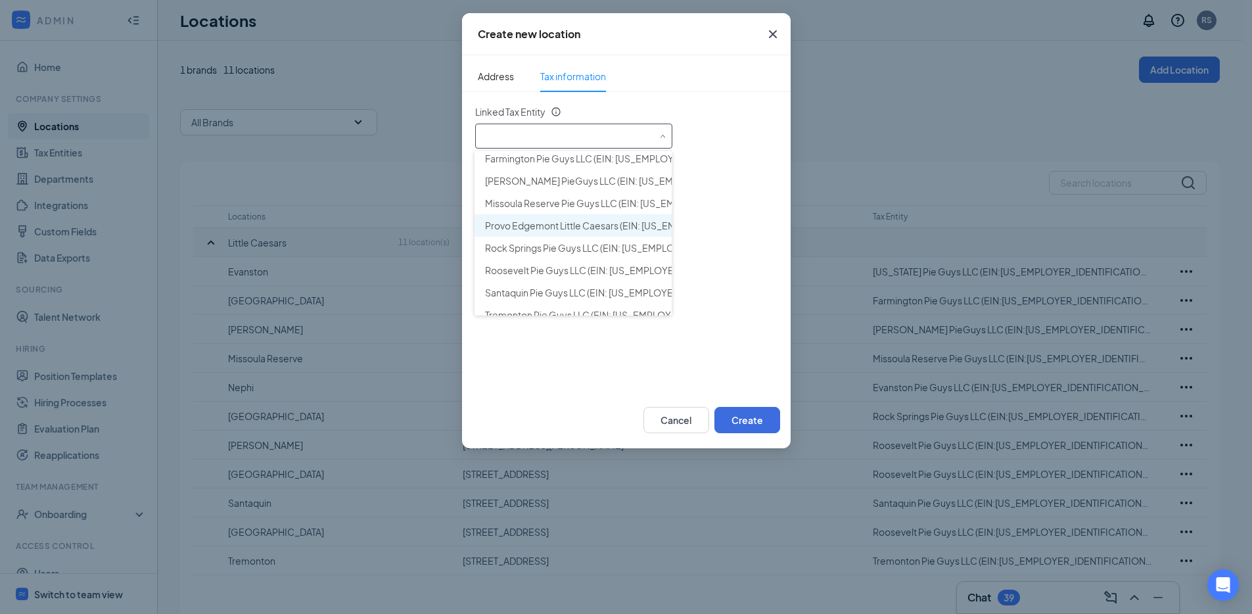
scroll to position [70, 0]
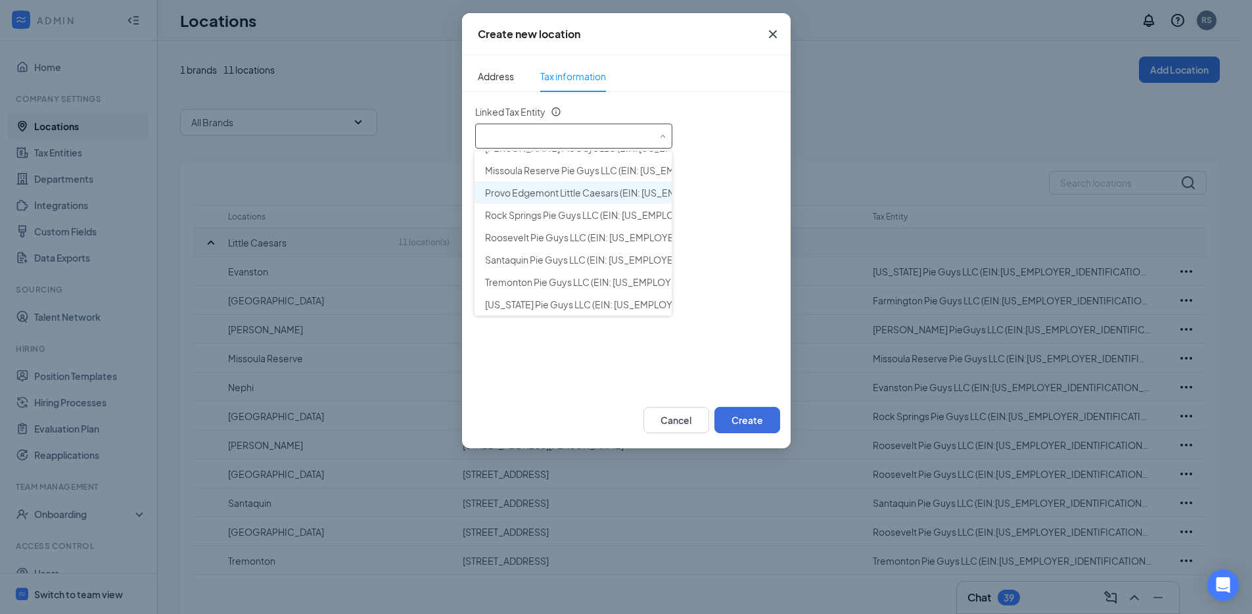
click at [556, 193] on span "Provo Edgemont Little Caesars (EIN: 923980404)" at bounding box center [661, 192] width 353 height 13
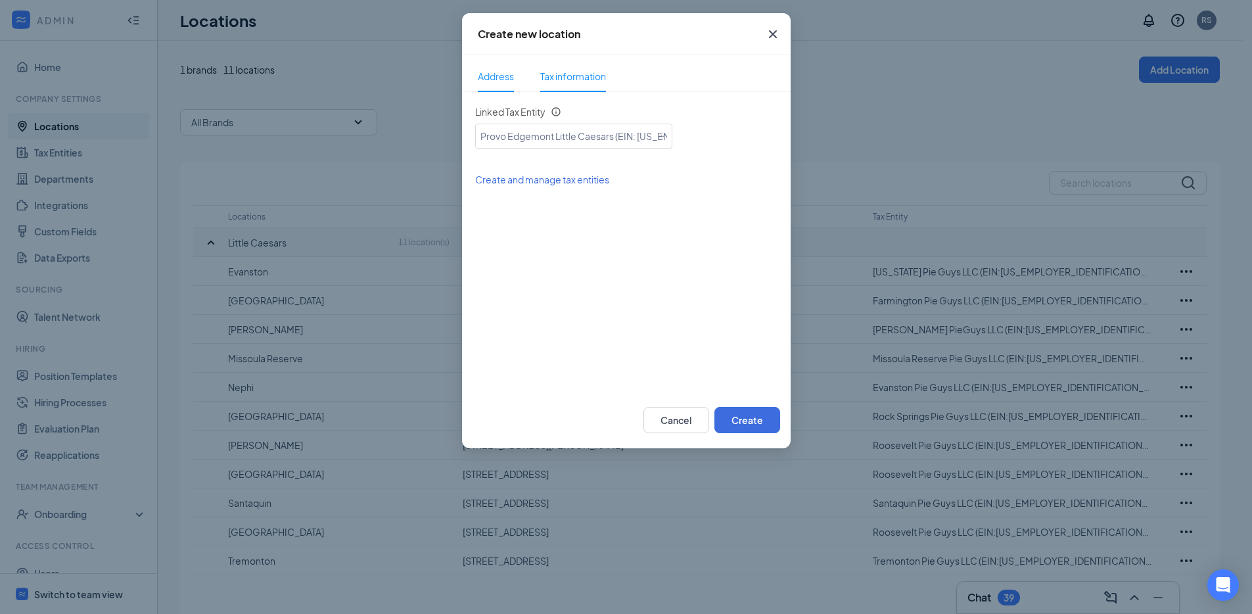
click at [495, 80] on span "Address" at bounding box center [496, 76] width 36 height 30
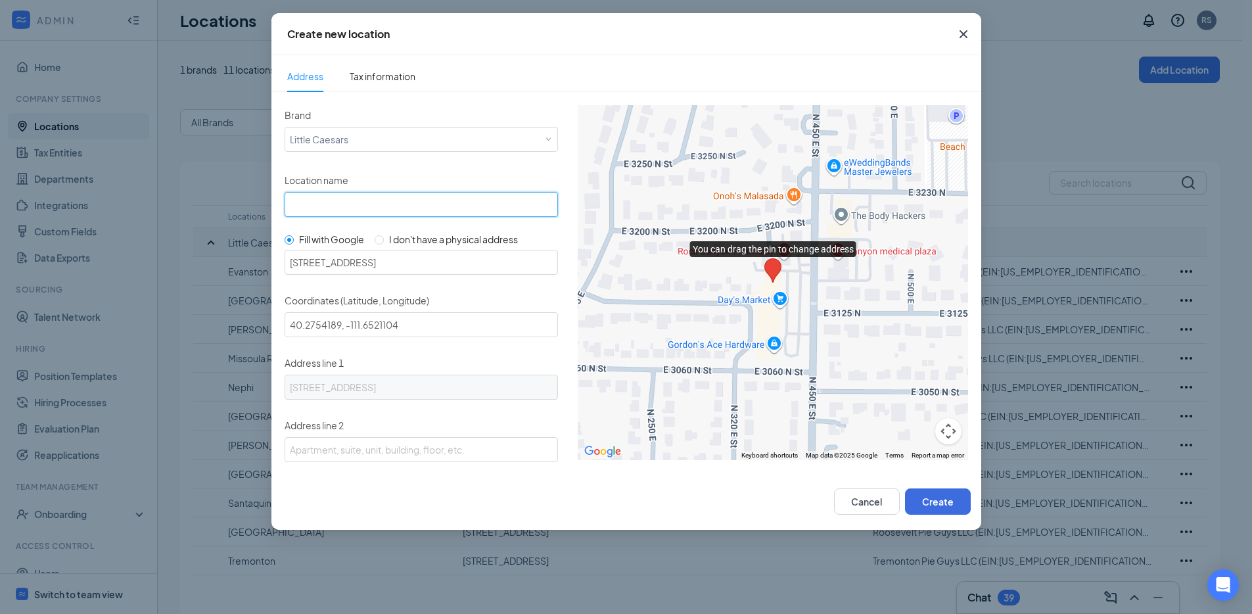
click at [428, 205] on input "Location name" at bounding box center [421, 204] width 273 height 25
paste input "Provo Edgemont Little Caesars"
type input "Provo Edgemont Little Caesars"
click at [938, 502] on button "Create" at bounding box center [938, 501] width 66 height 26
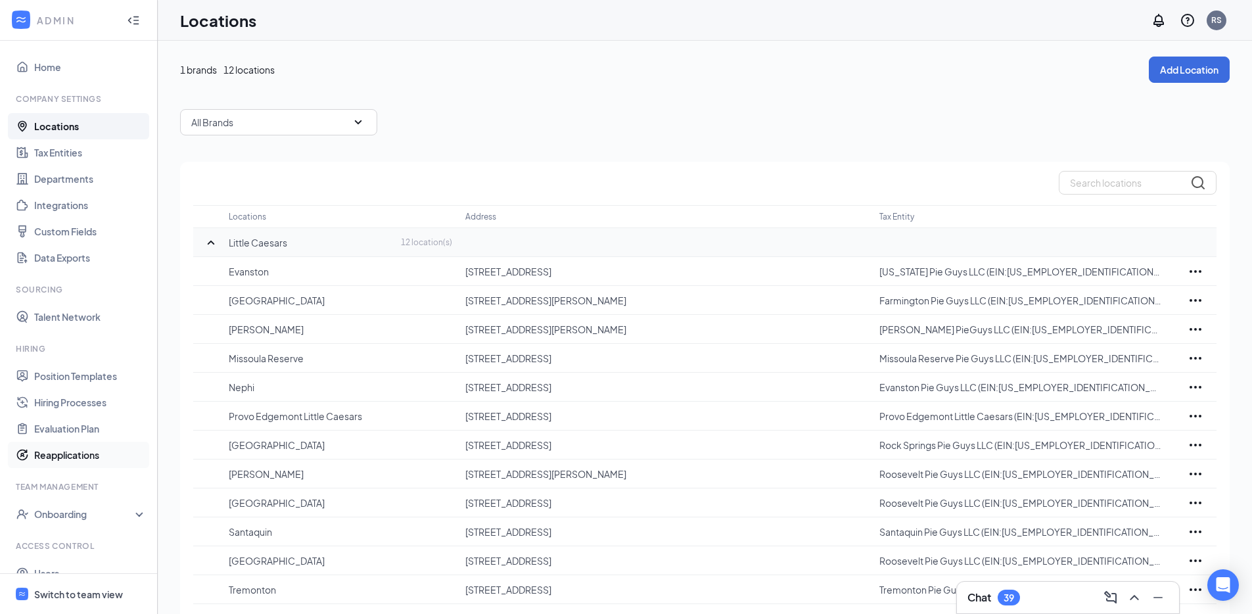
scroll to position [53, 0]
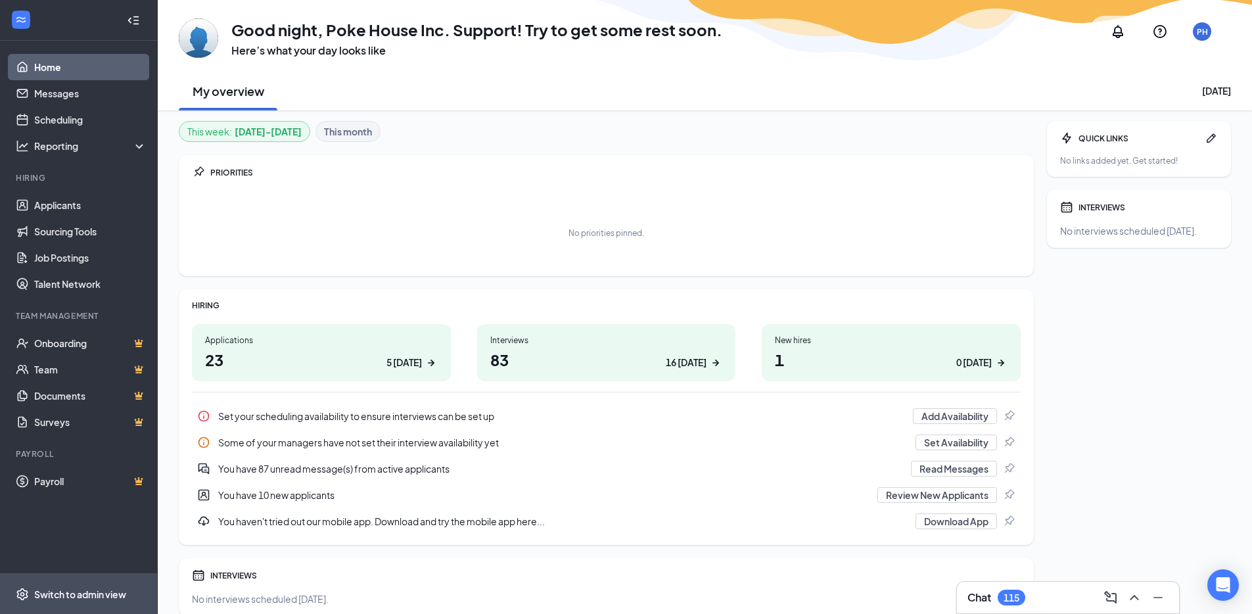
click at [76, 599] on div "Switch to admin view" at bounding box center [80, 593] width 92 height 13
click at [76, 599] on div "Home Messages Scheduling Reporting Hiring Applicants Sourcing Tools Job Posting…" at bounding box center [626, 334] width 1252 height 668
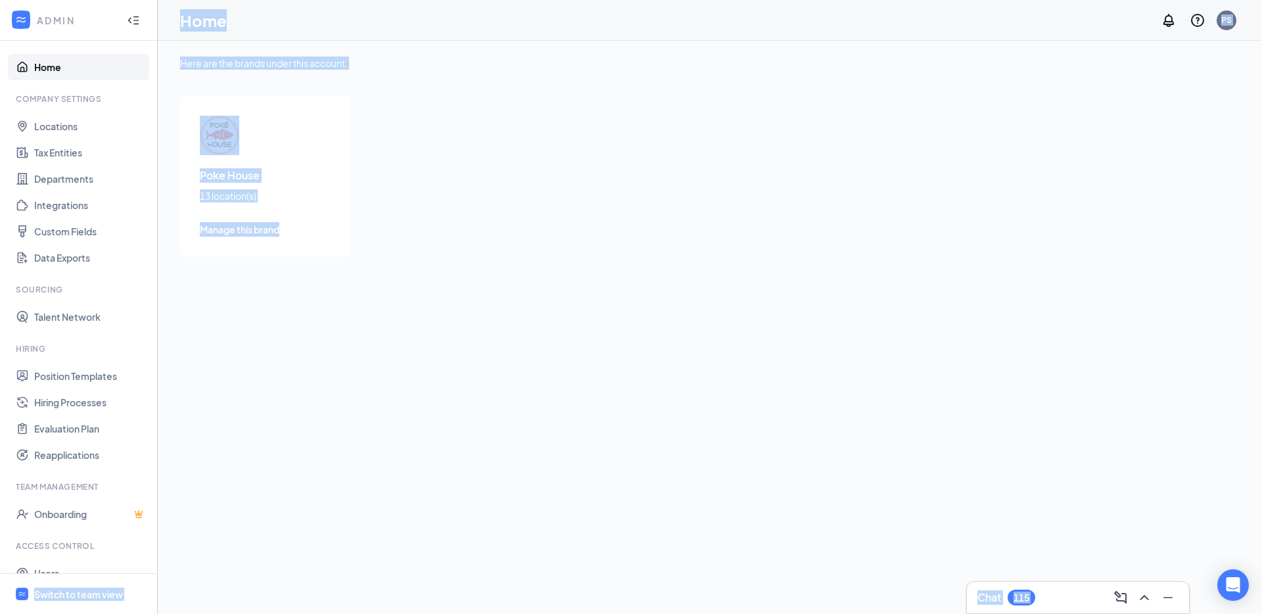
click at [388, 338] on div "Here are the brands under this account. [GEOGRAPHIC_DATA] 13 location(s) Manage…" at bounding box center [710, 327] width 1104 height 573
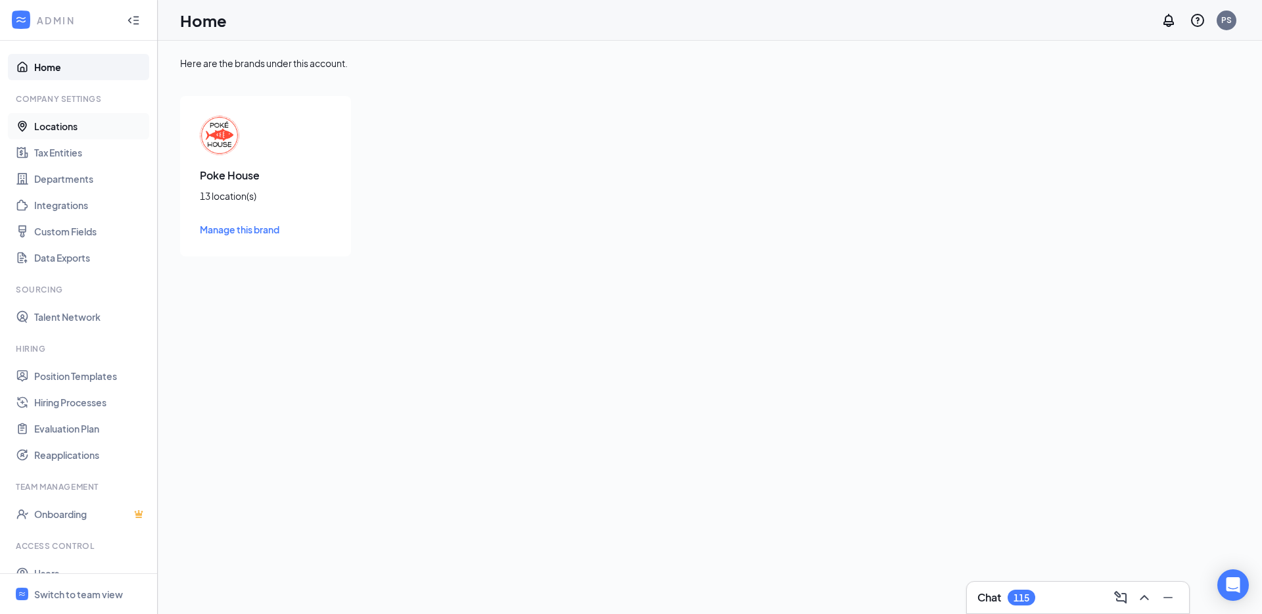
click at [45, 128] on link "Locations" at bounding box center [90, 126] width 112 height 26
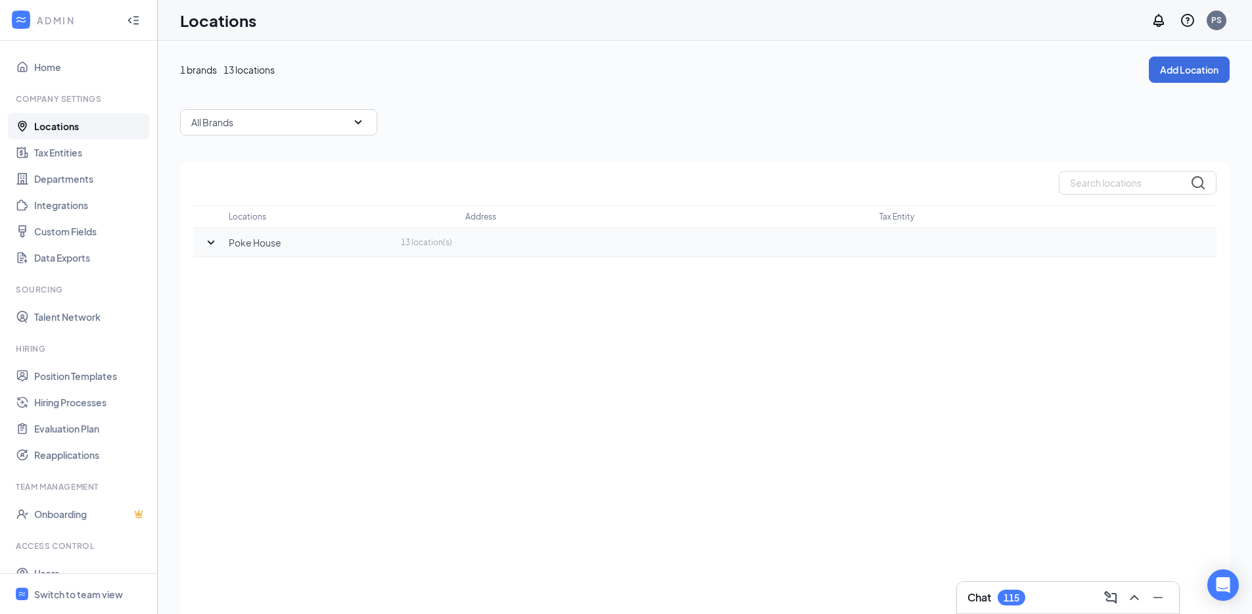
click at [218, 232] on td at bounding box center [210, 242] width 35 height 29
click at [217, 239] on icon "SmallChevronDown" at bounding box center [211, 243] width 16 height 16
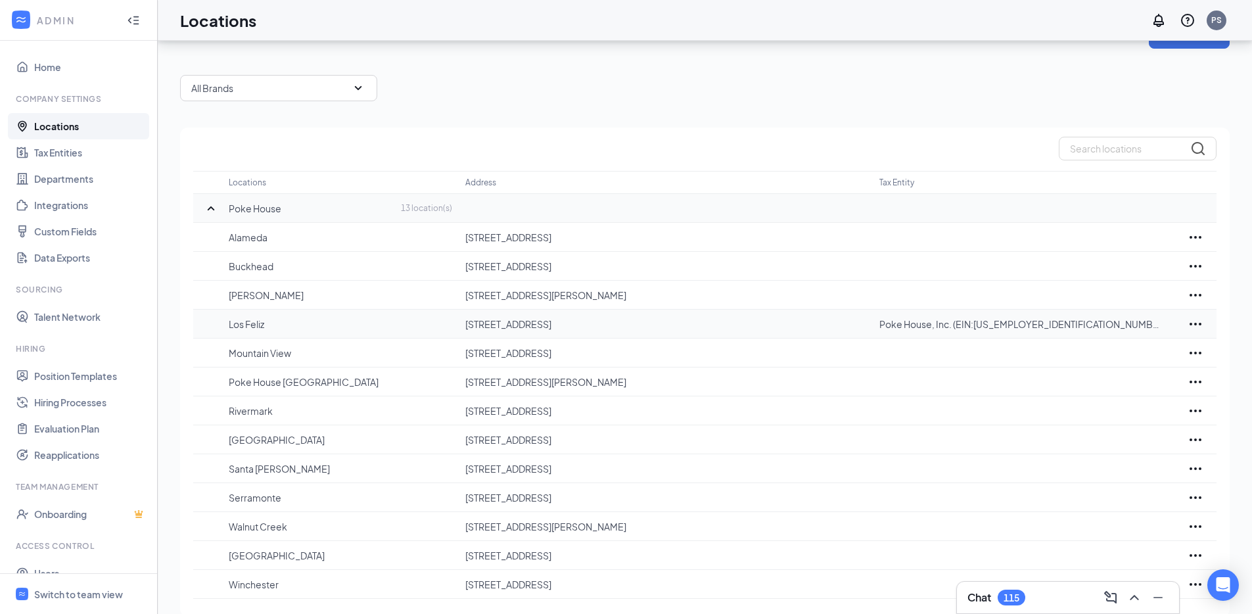
scroll to position [53, 0]
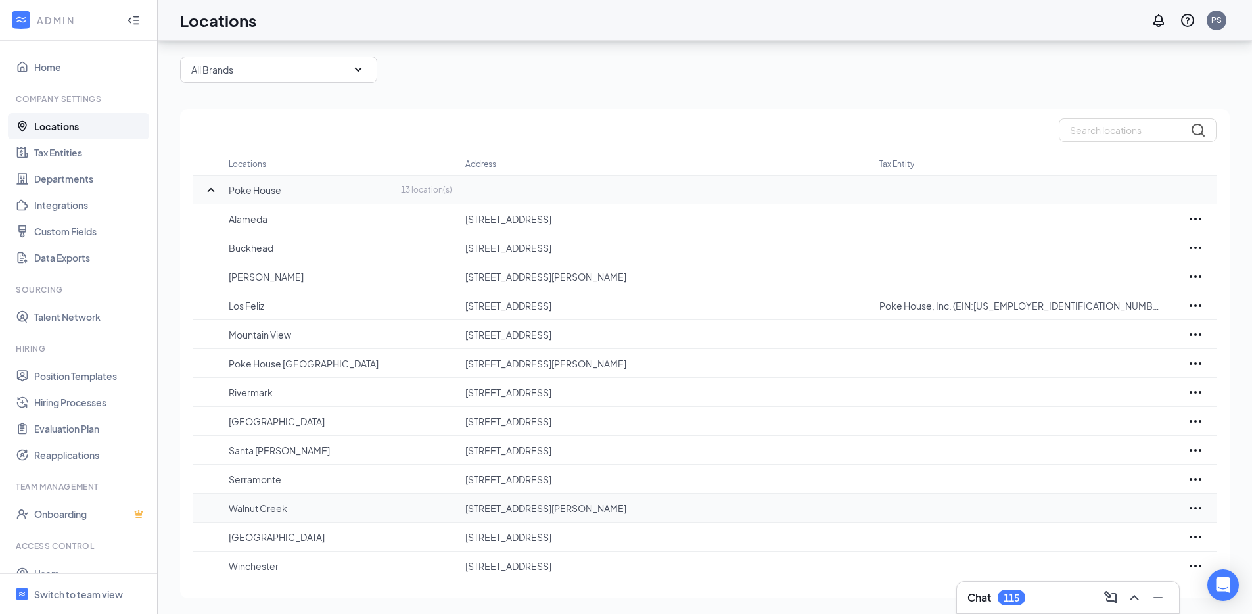
click at [327, 516] on td "Walnut Creek" at bounding box center [347, 507] width 237 height 29
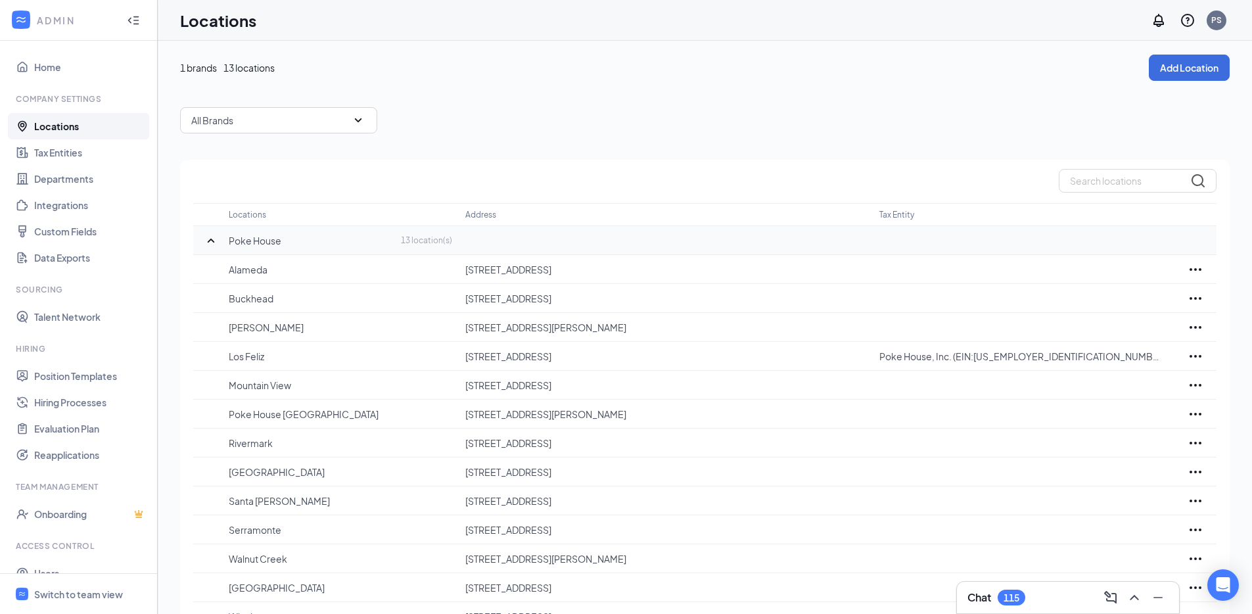
scroll to position [0, 0]
click at [1156, 73] on button "Add Location" at bounding box center [1189, 70] width 81 height 26
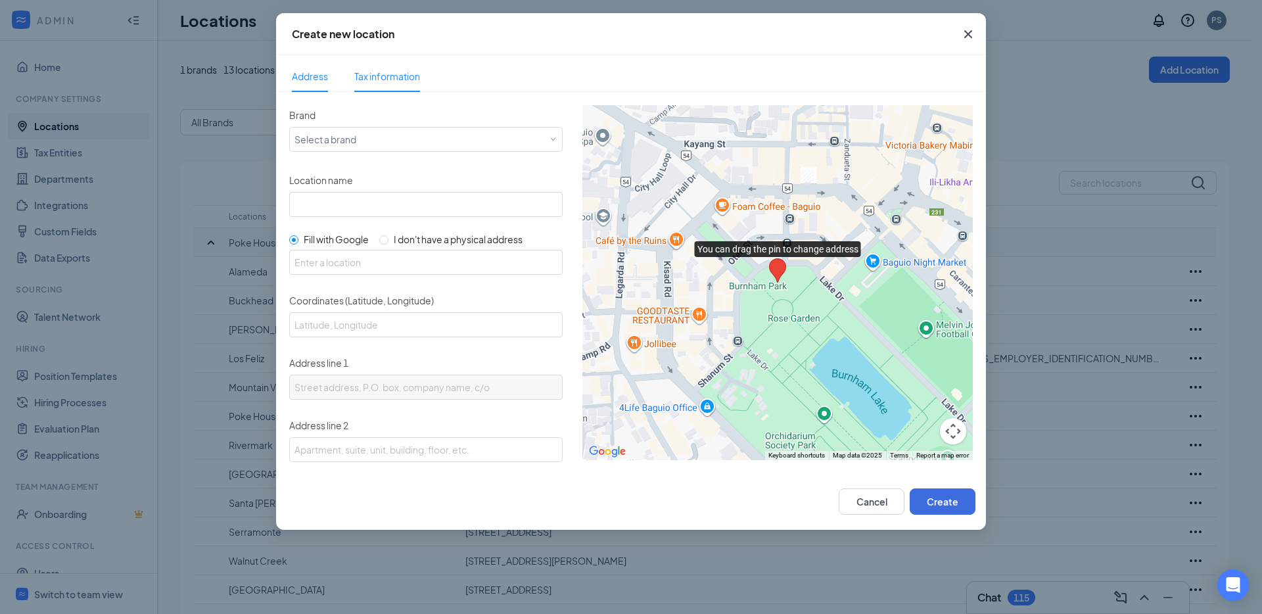
drag, startPoint x: 409, startPoint y: 78, endPoint x: 428, endPoint y: 82, distance: 18.8
click at [415, 78] on span "Tax information" at bounding box center [387, 76] width 66 height 12
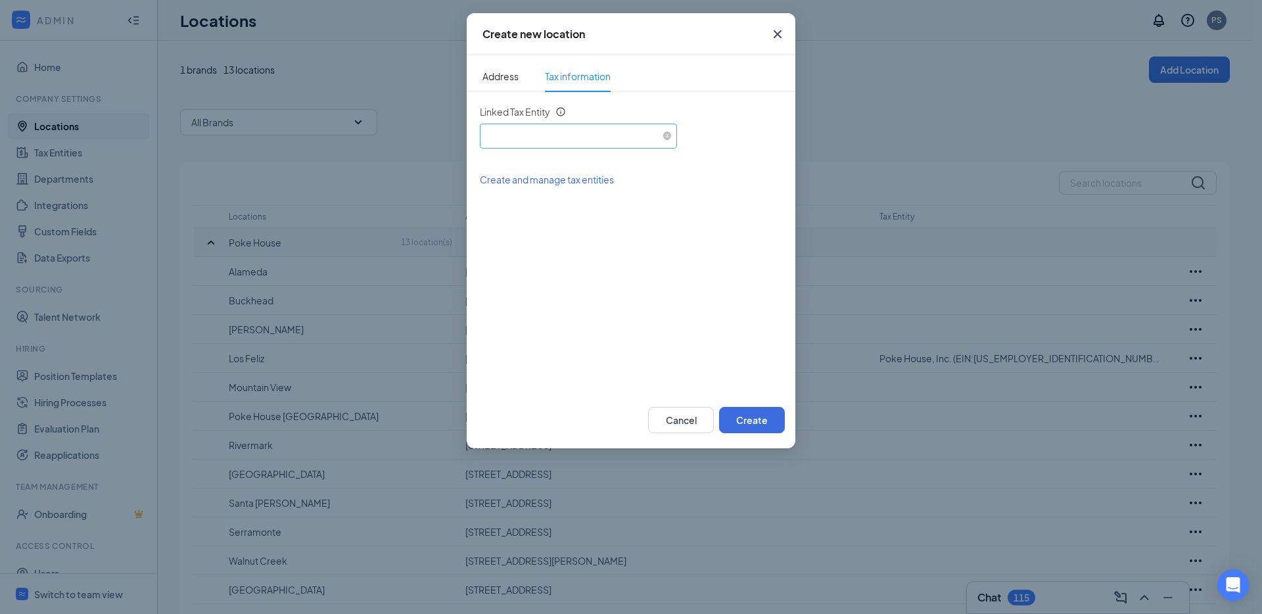
drag, startPoint x: 516, startPoint y: 122, endPoint x: 518, endPoint y: 143, distance: 21.1
click at [516, 122] on div "Linked Tax Entity" at bounding box center [523, 114] width 86 height 18
click at [518, 137] on div "Select an existing tax entity" at bounding box center [578, 134] width 187 height 20
drag, startPoint x: 525, startPoint y: 176, endPoint x: 526, endPoint y: 157, distance: 19.1
click at [525, 176] on span "Poke House, Inc. (EIN: [US_EMPLOYER_IDENTIFICATION_NUMBER])" at bounding box center [636, 172] width 292 height 13
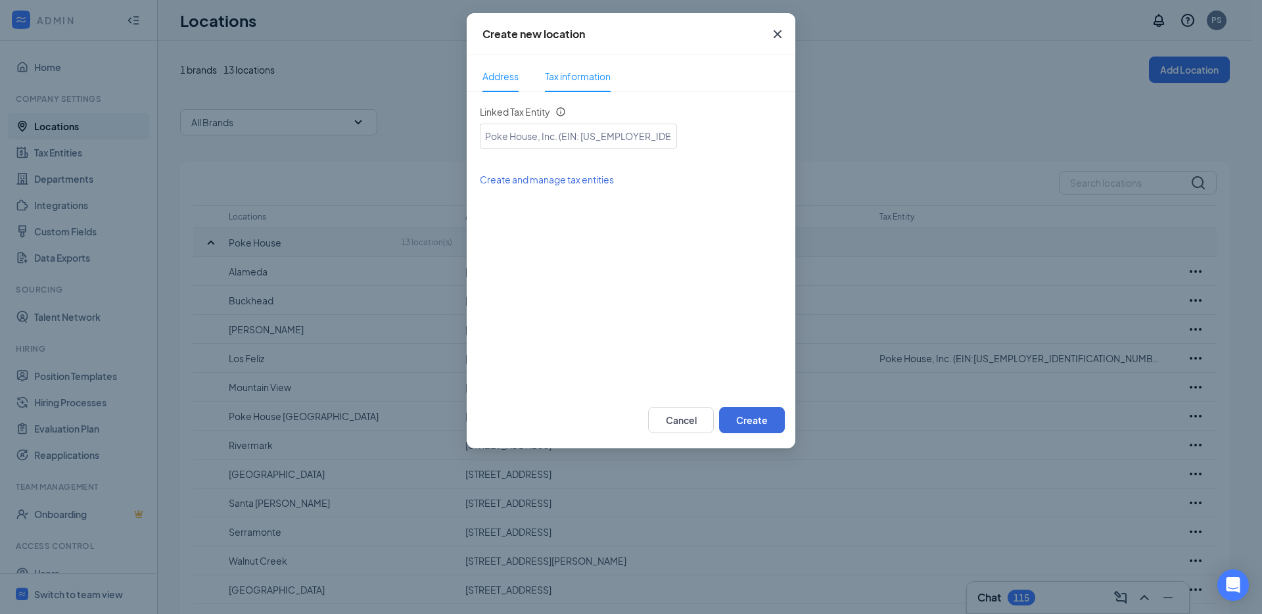
click at [522, 69] on li "Address" at bounding box center [500, 76] width 62 height 32
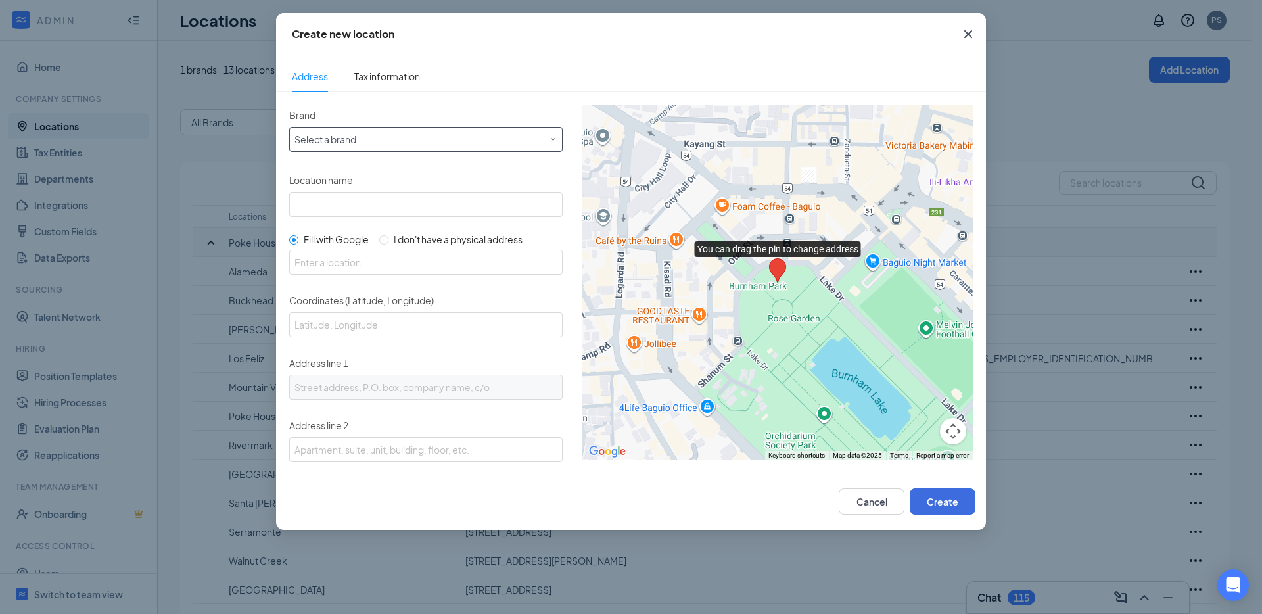
click at [350, 149] on div "Select a brand" at bounding box center [425, 139] width 273 height 25
click at [348, 160] on div "Poke House" at bounding box center [423, 165] width 259 height 13
click at [394, 195] on input "Location name" at bounding box center [425, 204] width 273 height 25
paste input "Poke House Pleasanton"
type input "Poke House Pleasanton"
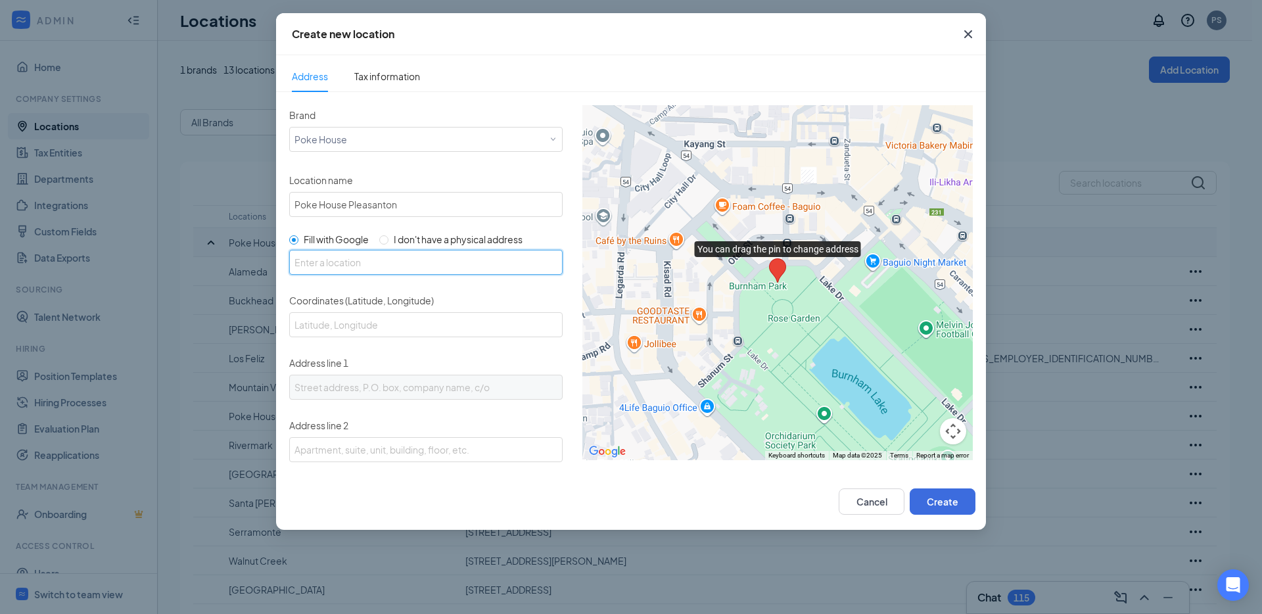
click at [420, 262] on input "text" at bounding box center [425, 262] width 273 height 25
paste input "[STREET_ADDRESS][PERSON_NAME]"
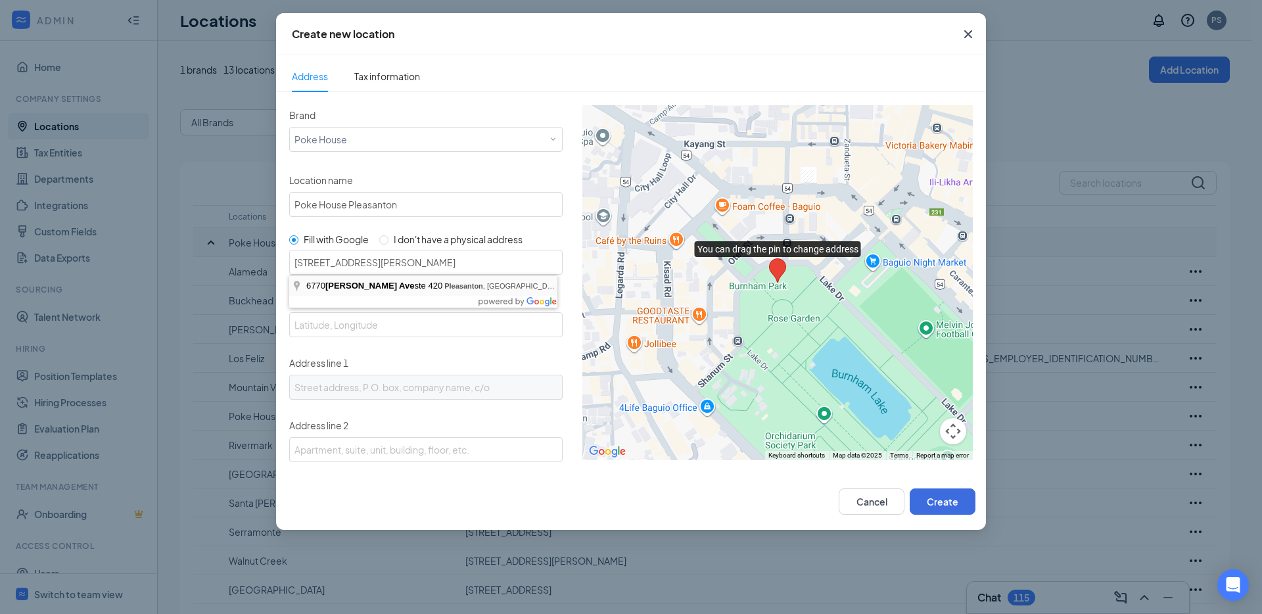
type input "[STREET_ADDRESS][PERSON_NAME]"
type input "37.6579907, -121.8980598"
type input "[STREET_ADDRESS][PERSON_NAME]"
type input "Pleasanton"
type input "CA"
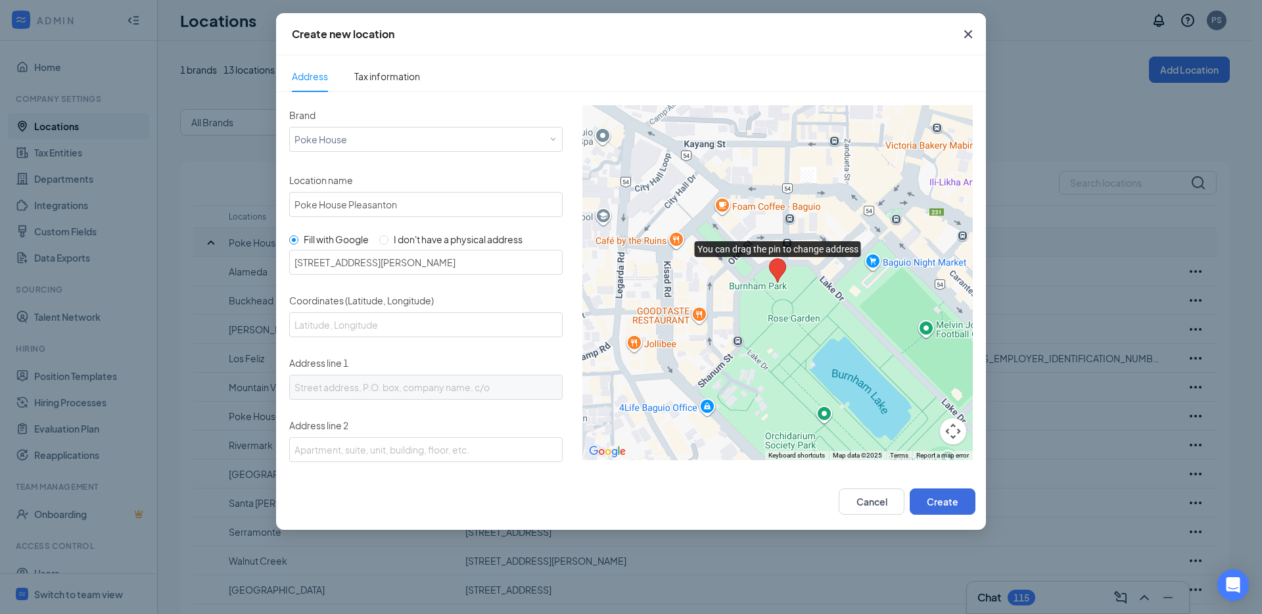
type input "94566"
type input "US"
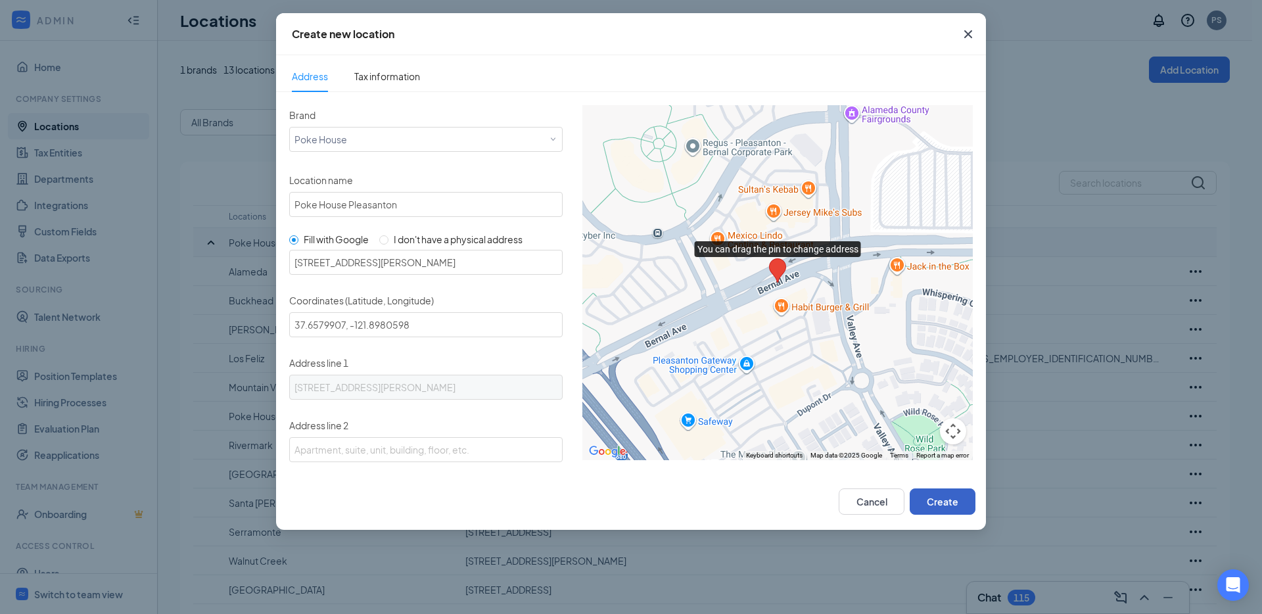
drag, startPoint x: 950, startPoint y: 502, endPoint x: 935, endPoint y: 498, distance: 15.6
click at [950, 502] on button "Create" at bounding box center [942, 501] width 66 height 26
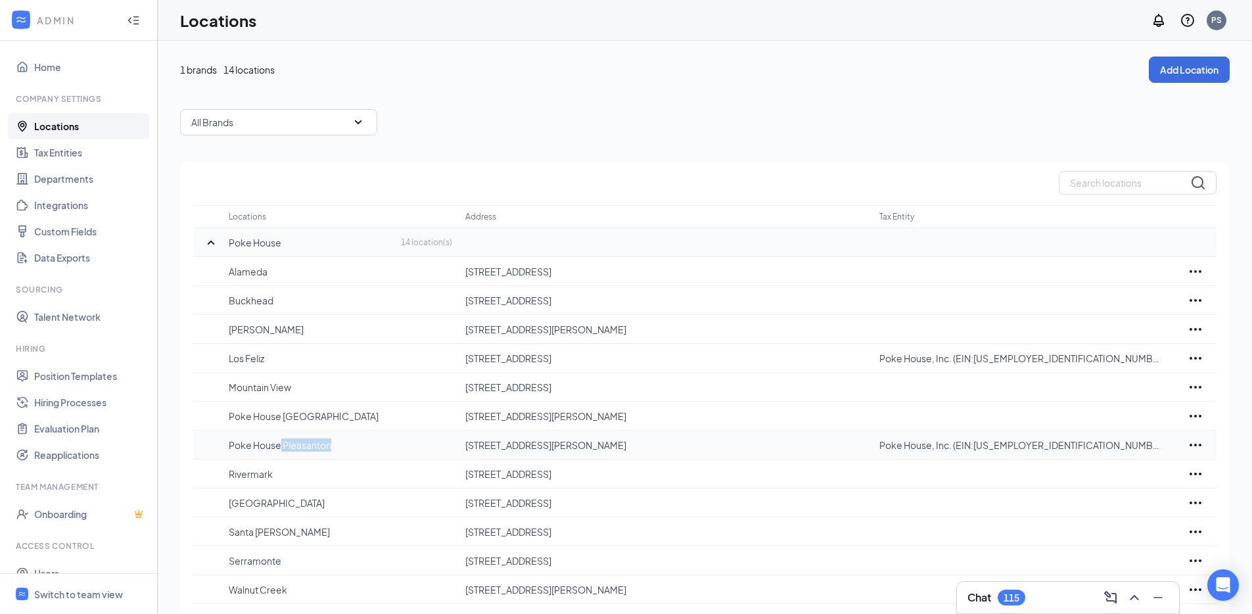
drag, startPoint x: 334, startPoint y: 444, endPoint x: 283, endPoint y: 444, distance: 50.6
click at [281, 444] on p "Poke House Pleasanton" at bounding box center [340, 444] width 223 height 13
copy p "Pleasanton"
click at [273, 478] on p "Rivermark" at bounding box center [340, 473] width 223 height 13
drag, startPoint x: 284, startPoint y: 442, endPoint x: 350, endPoint y: 442, distance: 65.7
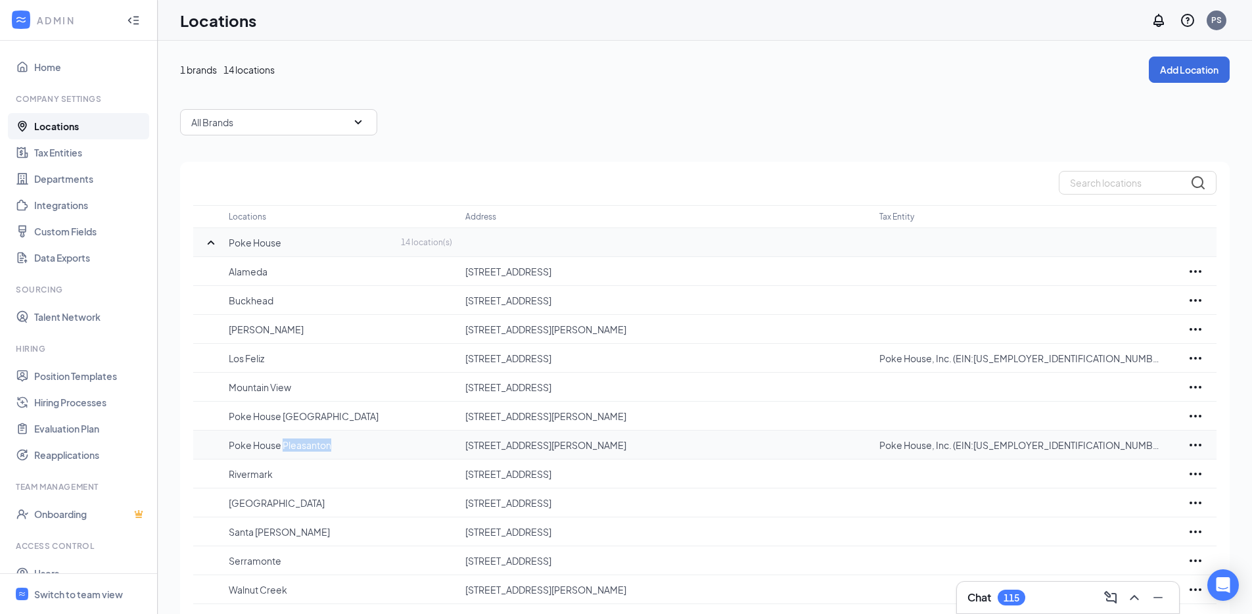
click at [350, 442] on p "Poke House Pleasanton" at bounding box center [340, 444] width 223 height 13
copy p "Pleasanton"
click at [698, 419] on p "[STREET_ADDRESS][PERSON_NAME]" at bounding box center [665, 415] width 401 height 13
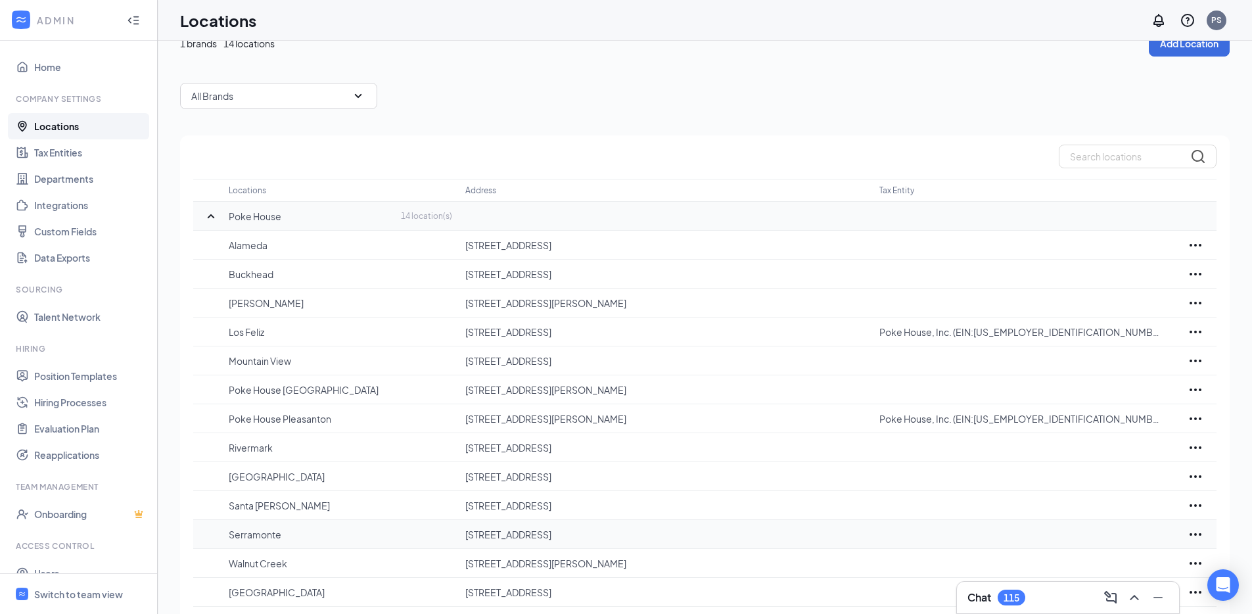
scroll to position [73, 0]
